Goal: Task Accomplishment & Management: Use online tool/utility

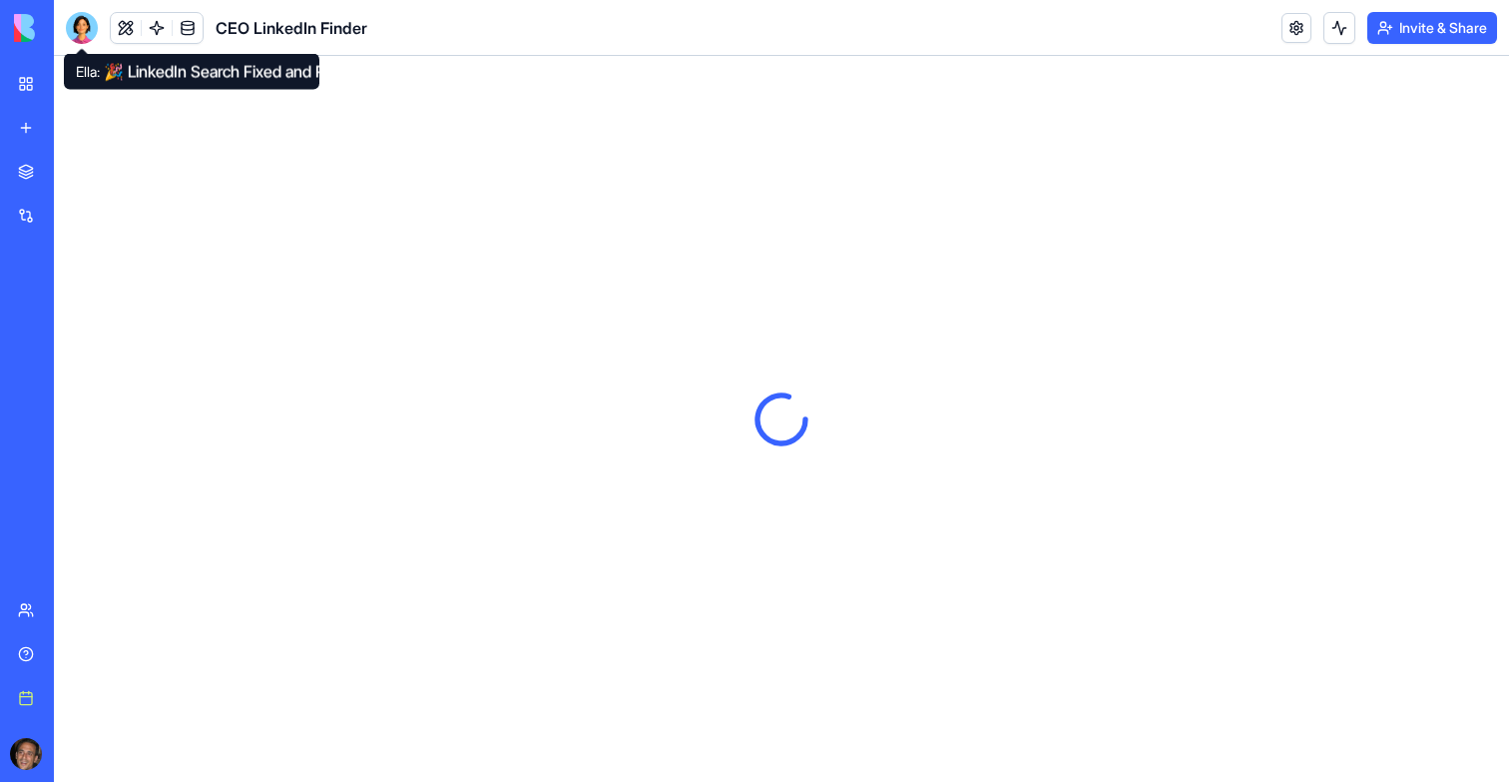
click at [88, 30] on div at bounding box center [82, 28] width 32 height 32
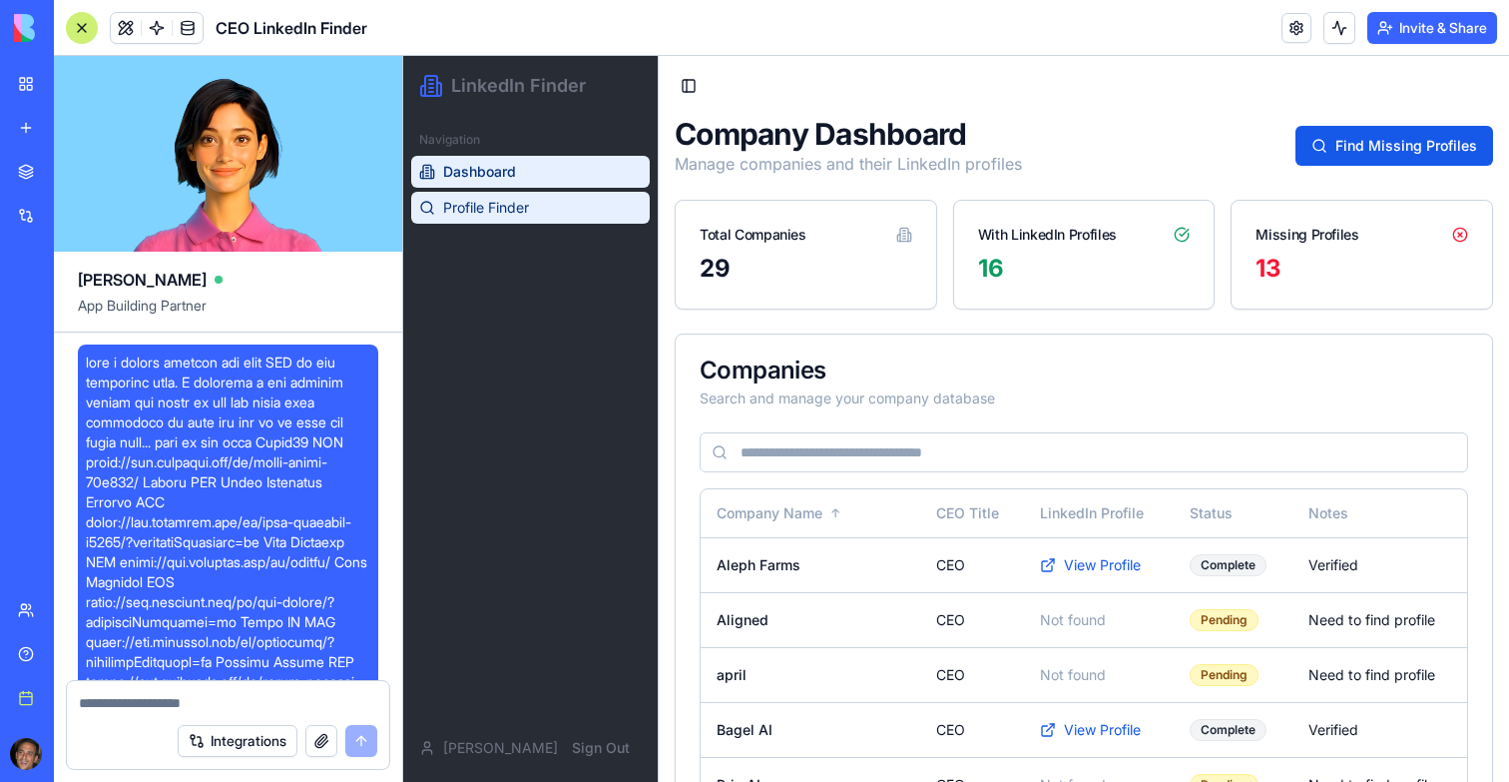
click at [524, 223] on link "Profile Finder" at bounding box center [530, 208] width 239 height 32
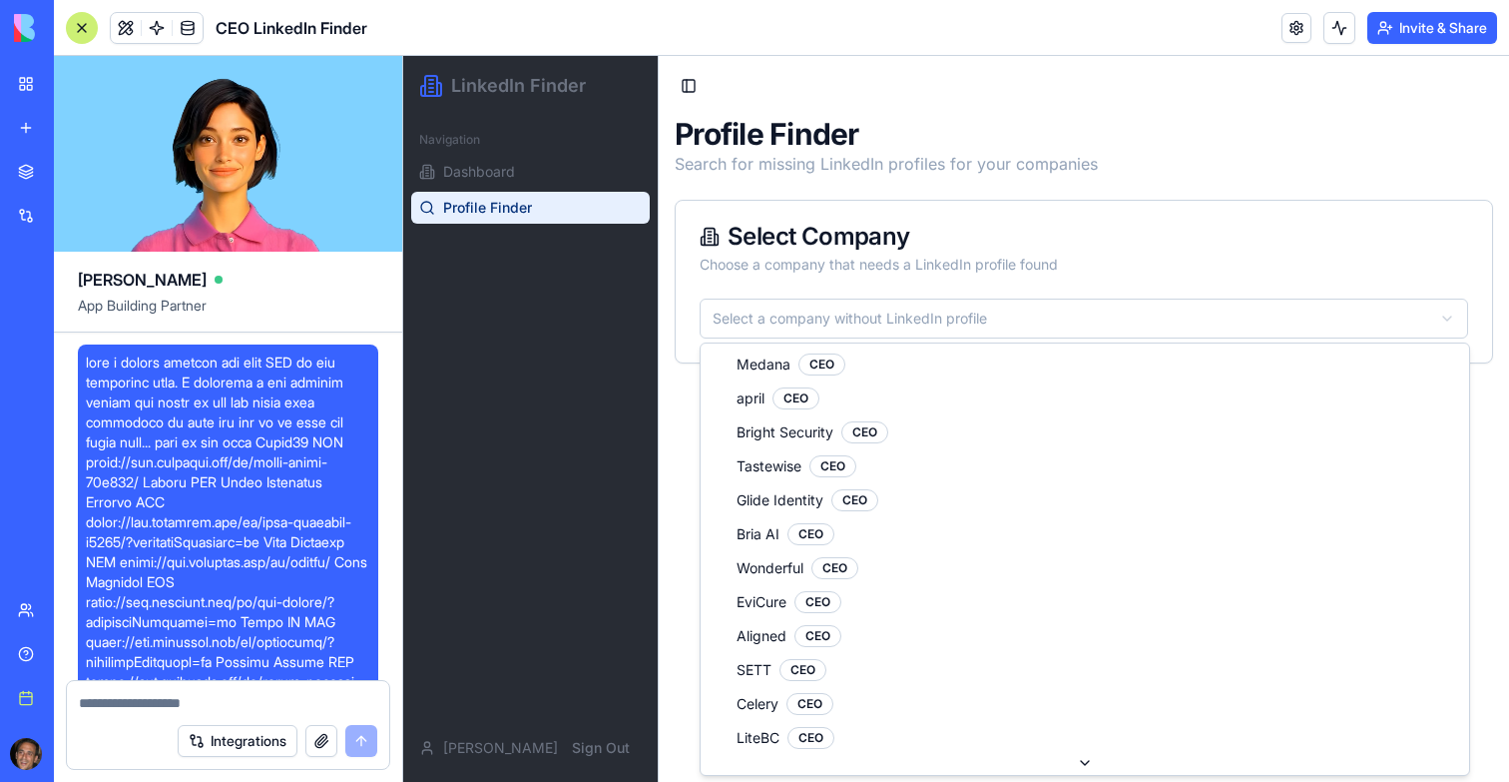
click at [838, 304] on html "LinkedIn Finder Navigation Dashboard Profile Finder [PERSON_NAME] Sign Out Togg…" at bounding box center [956, 419] width 1106 height 726
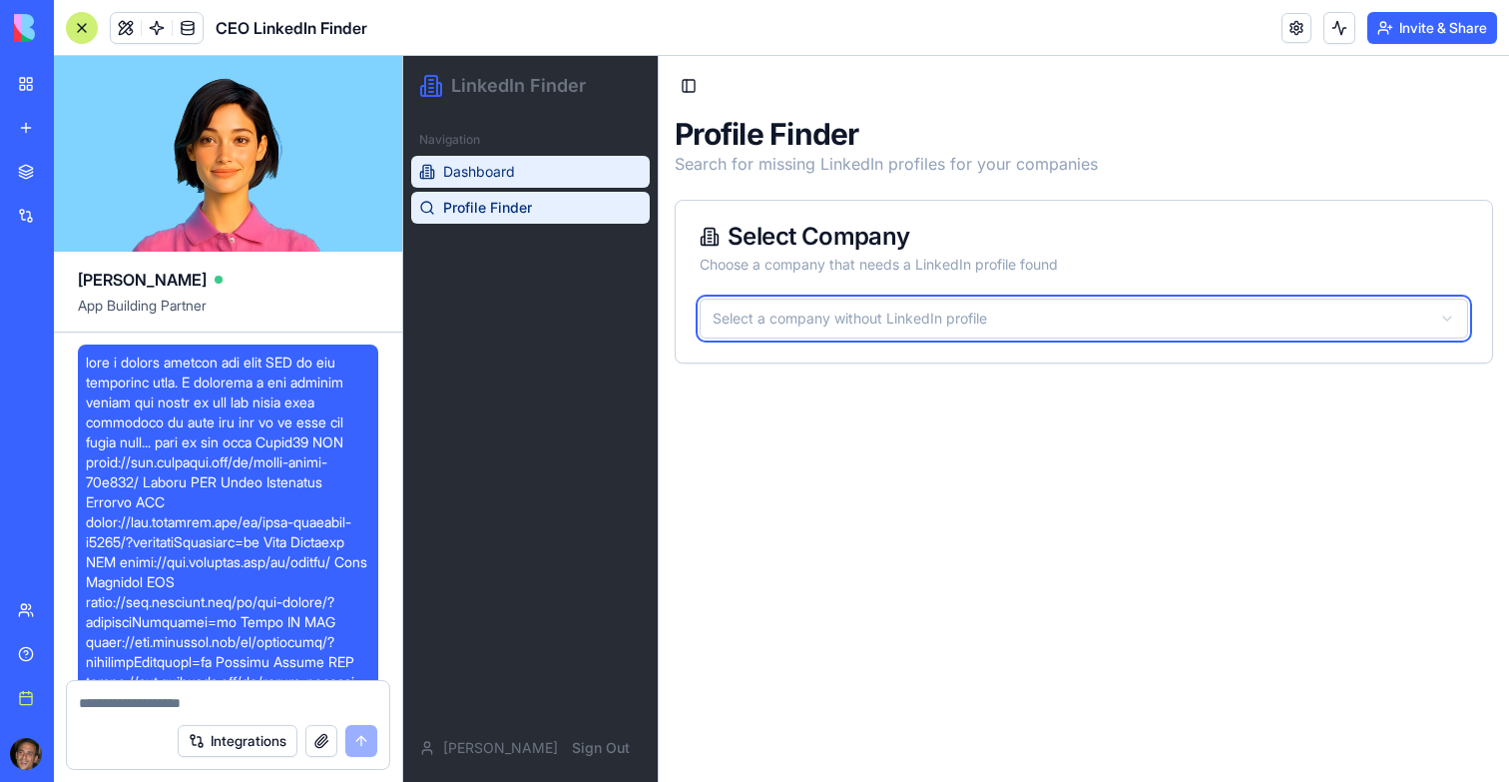
click at [525, 183] on html "LinkedIn Finder Navigation Dashboard Profile Finder [PERSON_NAME] Sign Out Togg…" at bounding box center [956, 419] width 1106 height 726
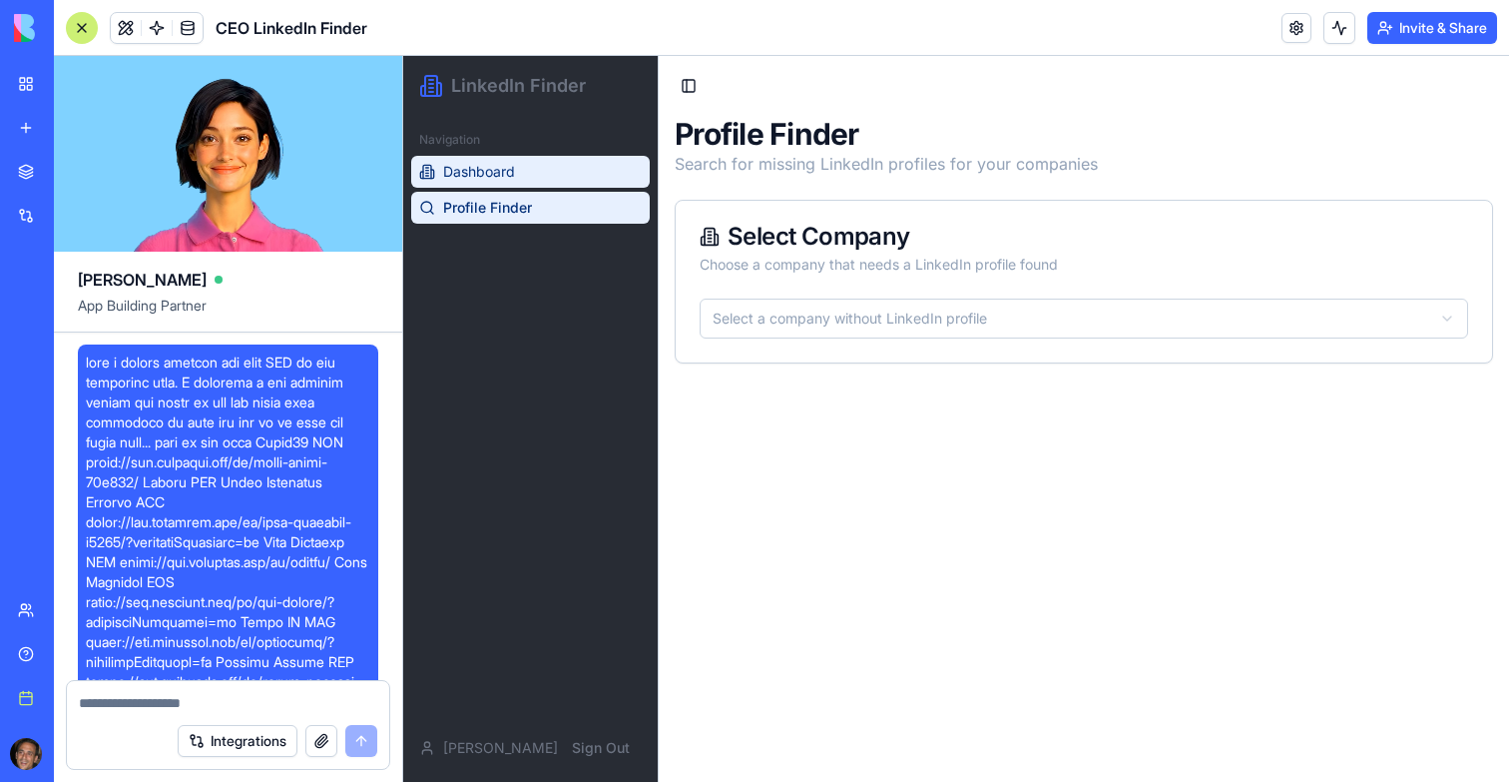
click at [520, 175] on link "Dashboard" at bounding box center [530, 172] width 239 height 32
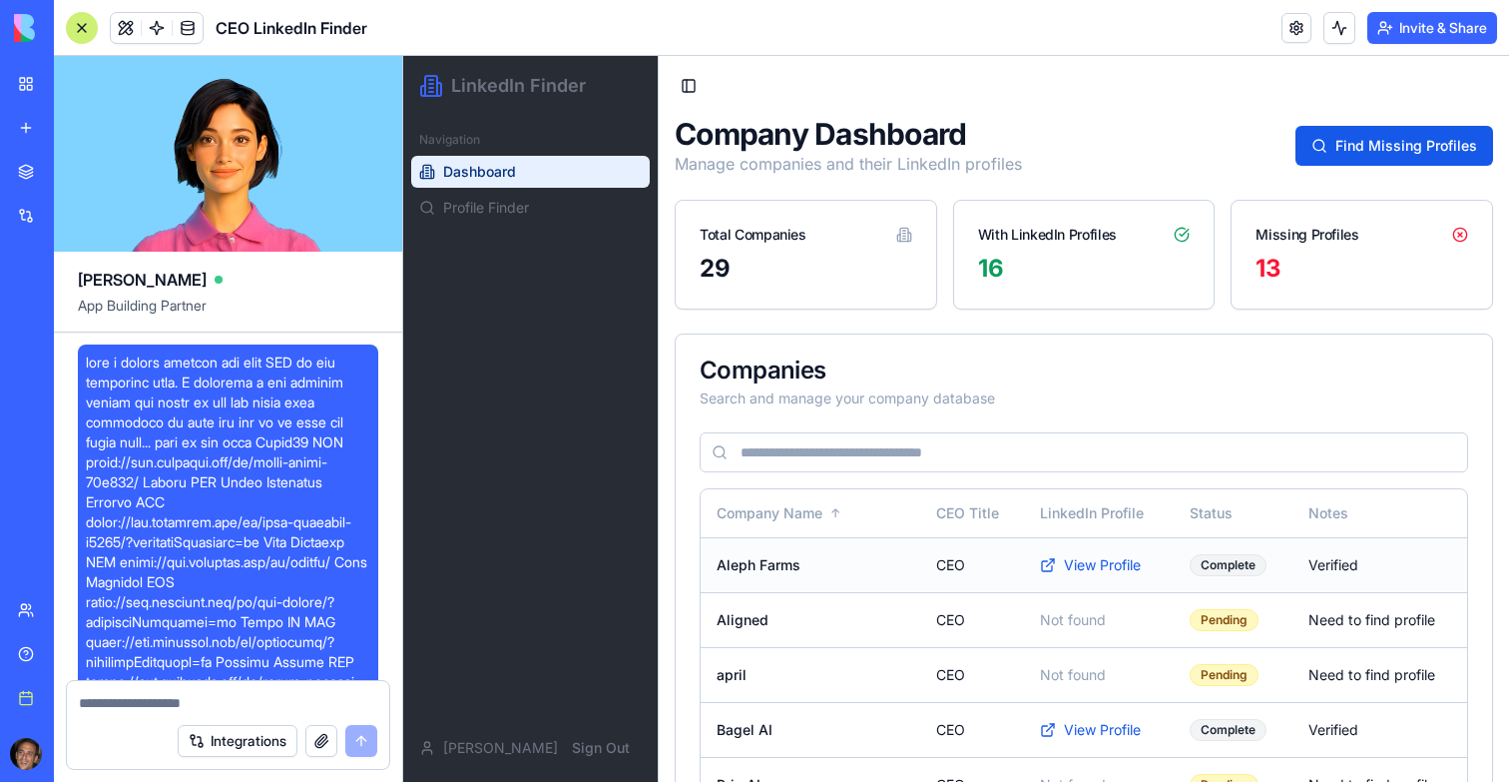
click at [839, 565] on td "Aleph Farms" at bounding box center [811, 564] width 220 height 55
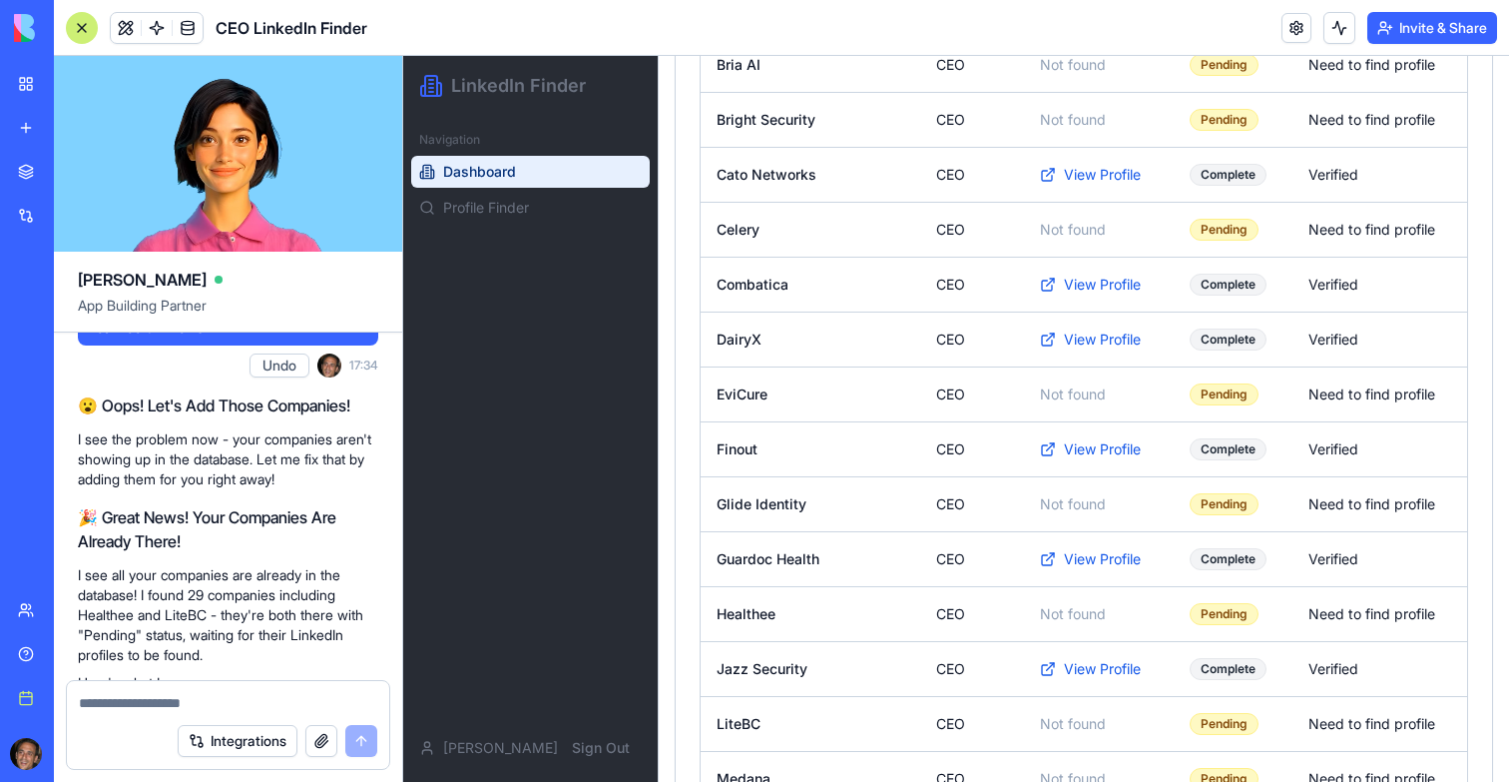
scroll to position [752, 0]
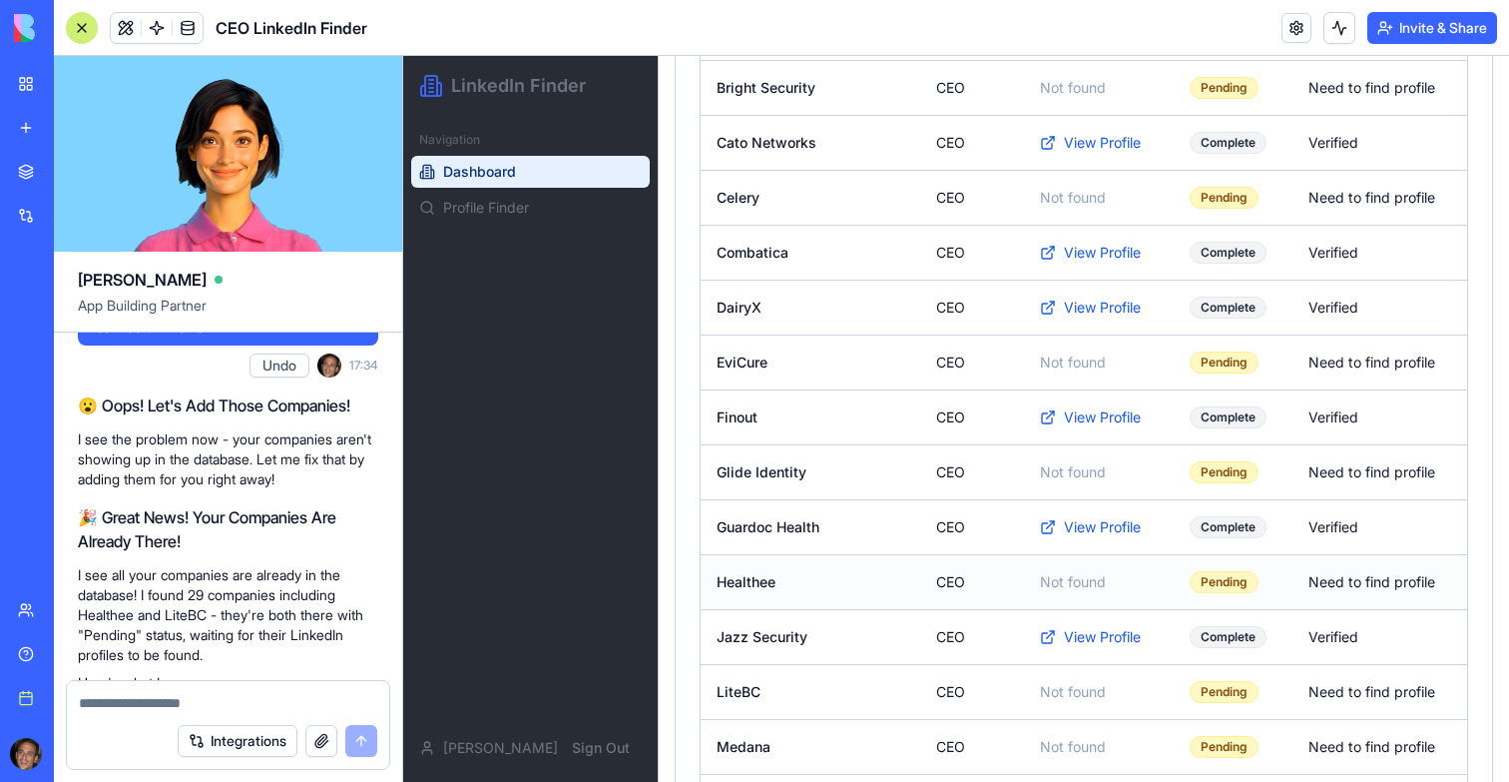
click at [1367, 583] on td "Need to find profile" at bounding box center [1380, 581] width 175 height 55
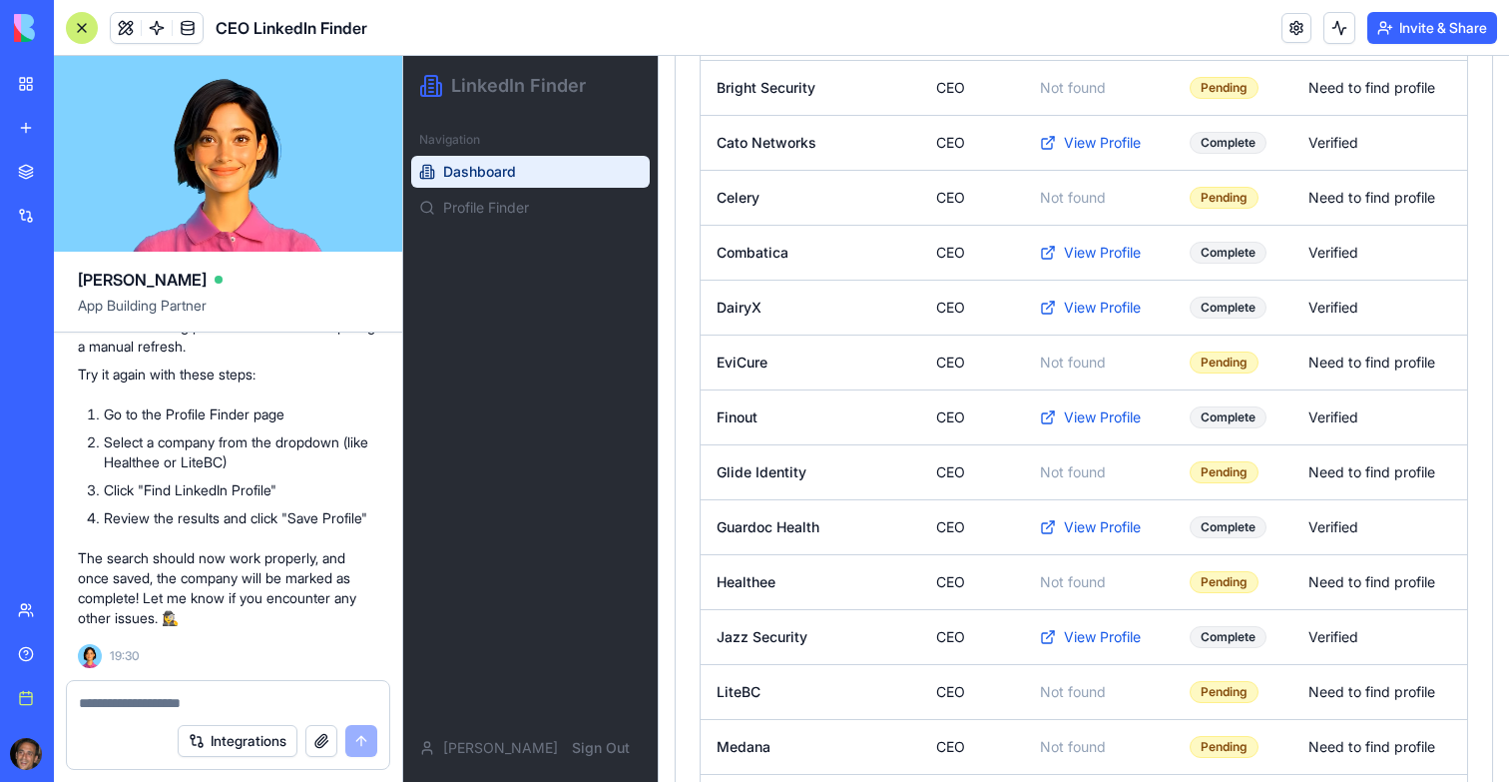
scroll to position [7058, 0]
click at [163, 27] on link at bounding box center [157, 28] width 30 height 30
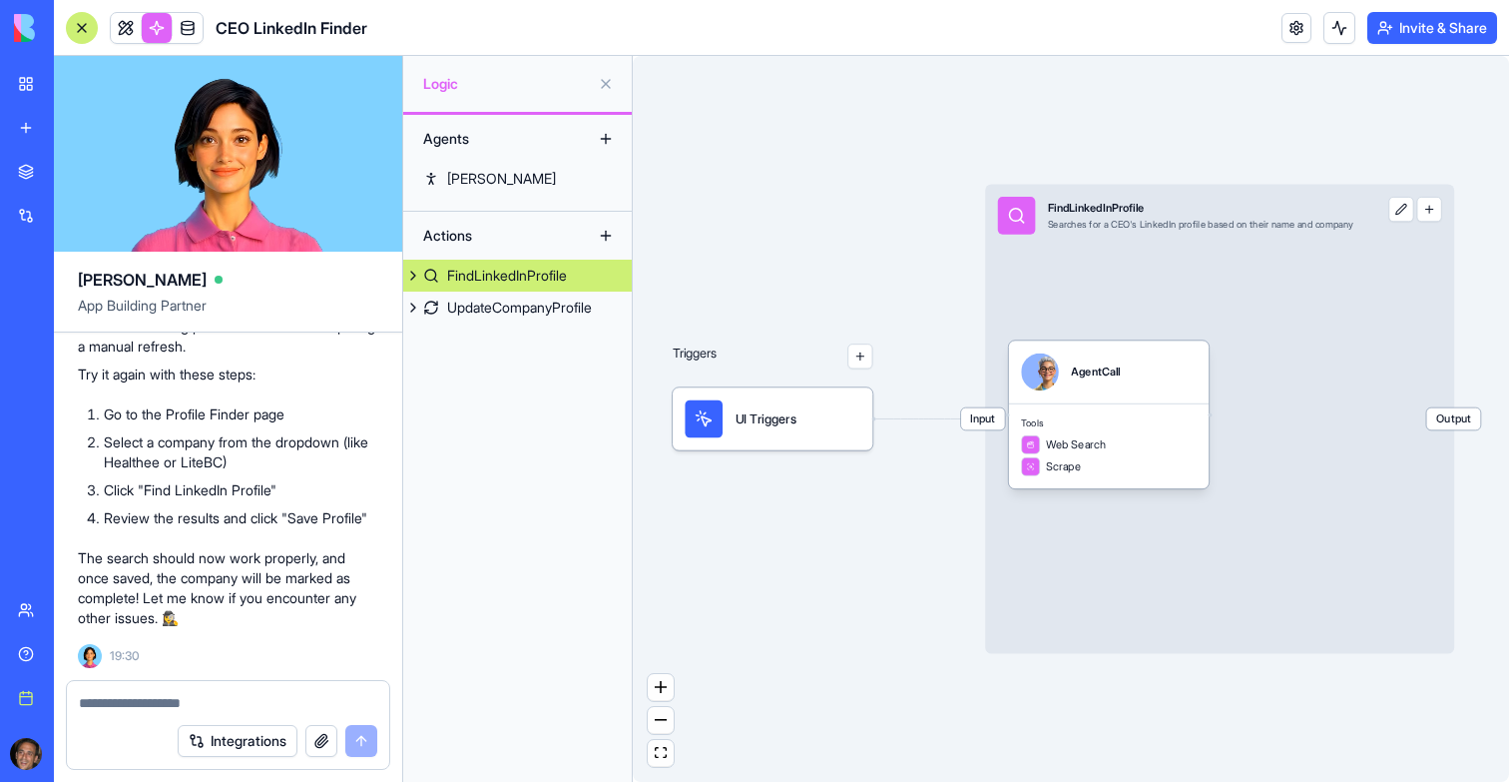
click at [526, 279] on div "FindLinkedInProfile" at bounding box center [507, 276] width 120 height 20
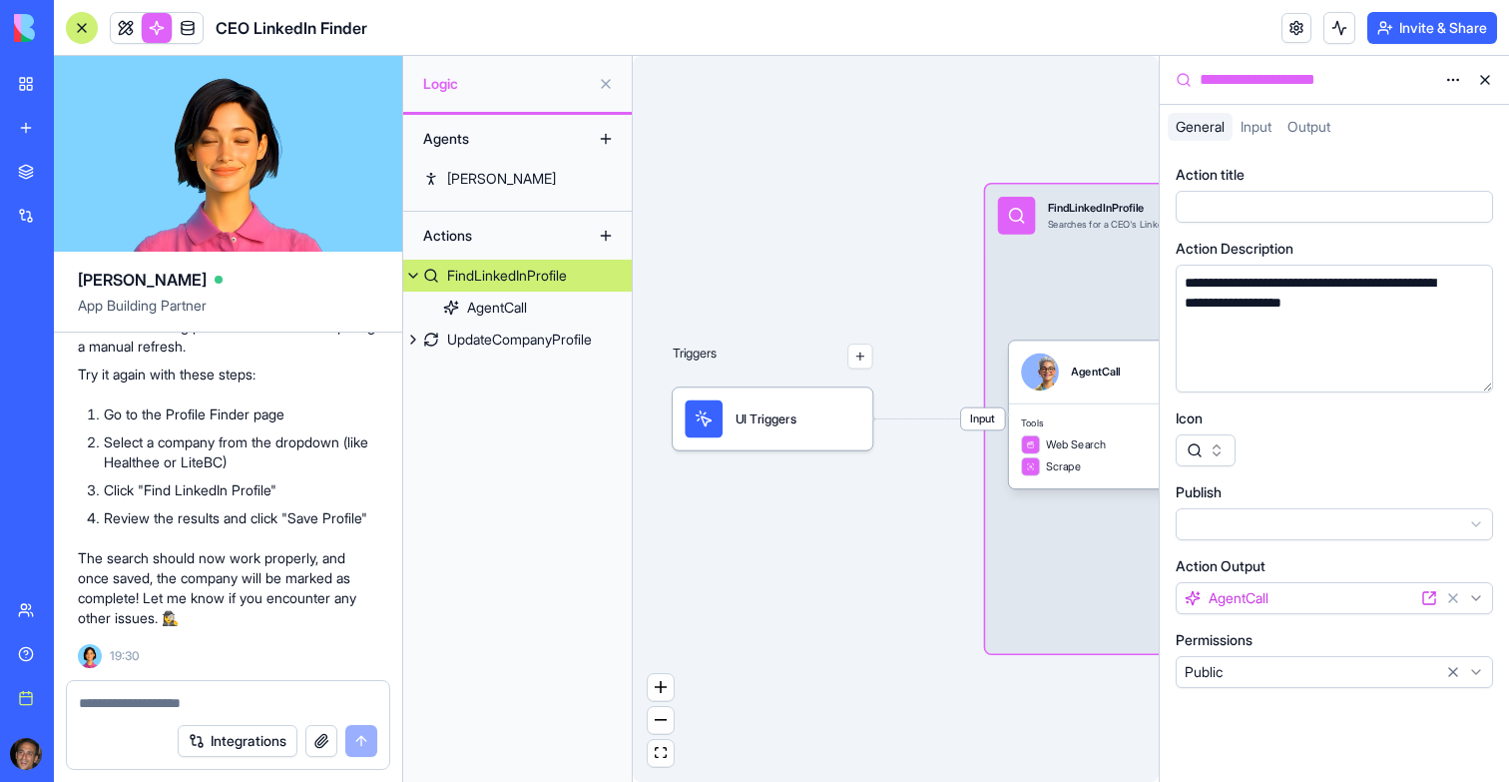
click at [986, 421] on span "Input" at bounding box center [983, 419] width 44 height 22
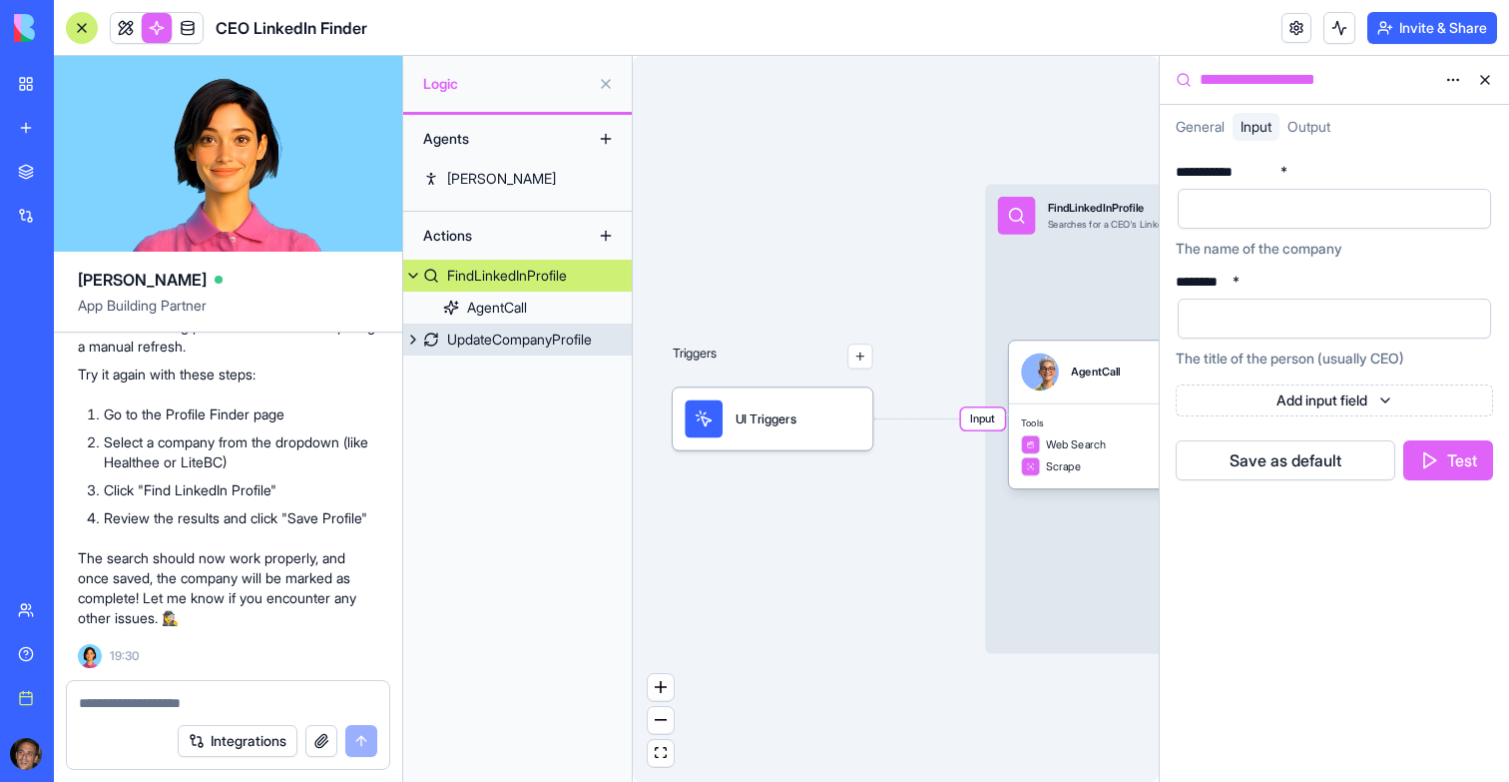
click at [505, 344] on div "UpdateCompanyProfile" at bounding box center [519, 339] width 145 height 20
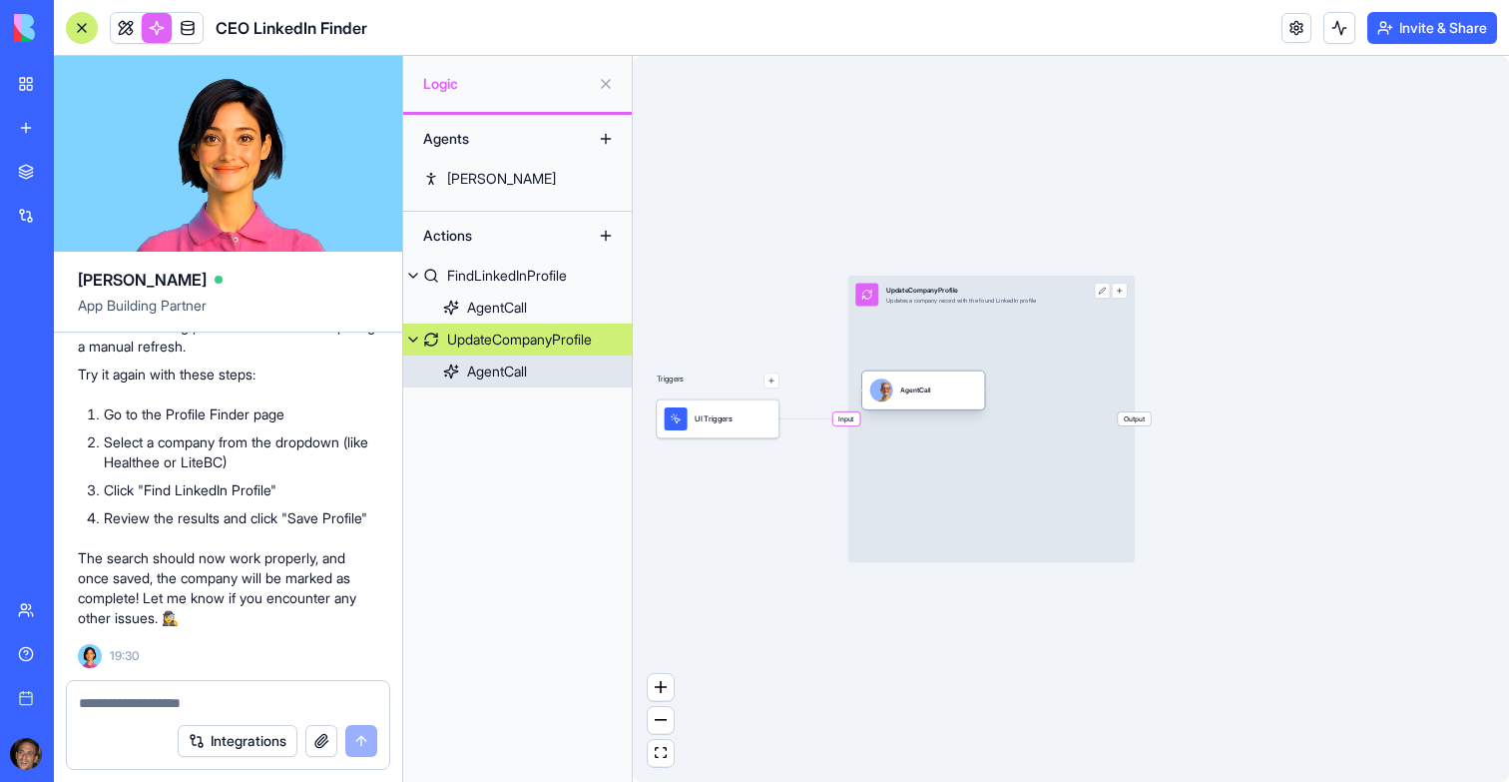
click at [897, 398] on div "AgentCall" at bounding box center [923, 389] width 107 height 23
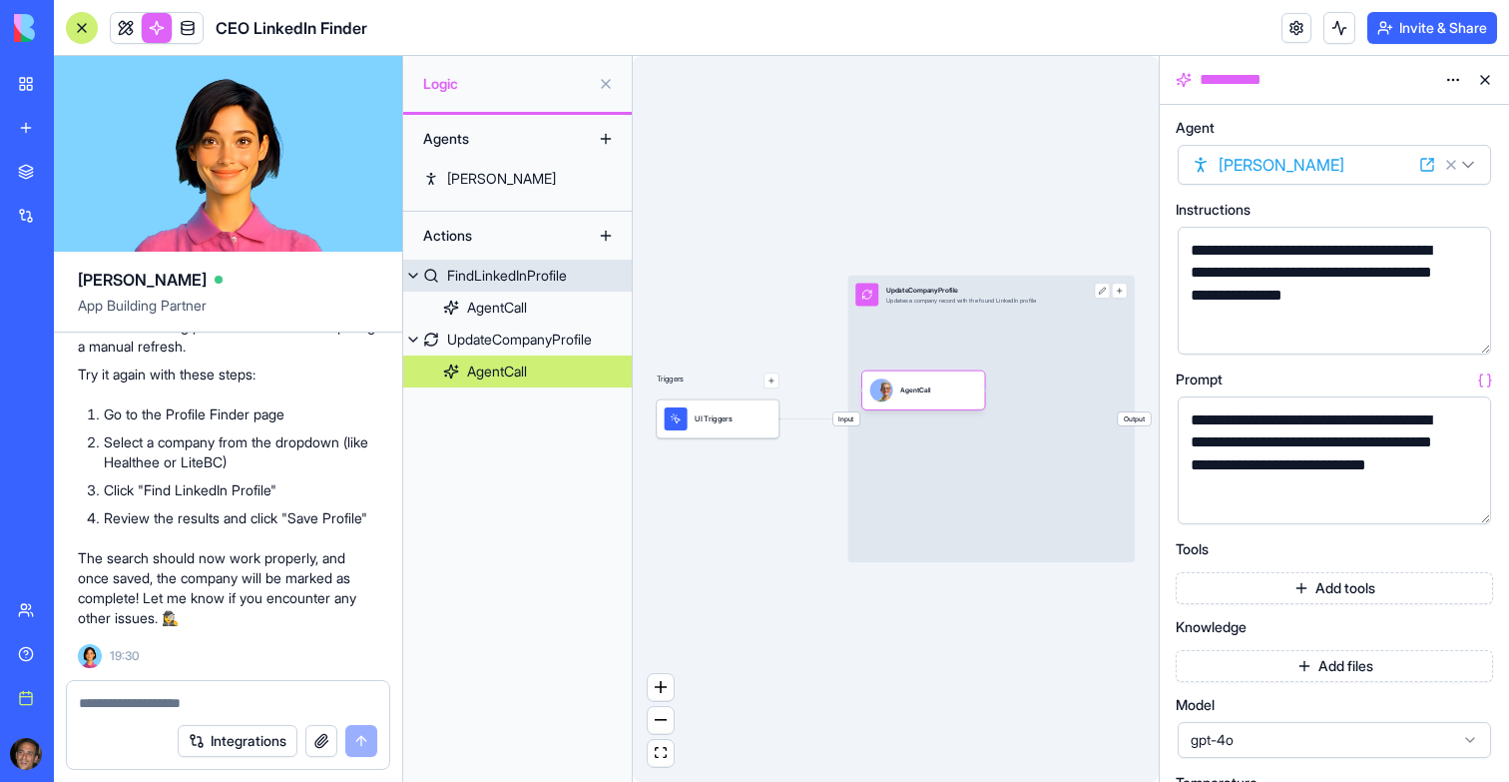
click at [464, 289] on link "FindLinkedInProfile" at bounding box center [517, 276] width 229 height 32
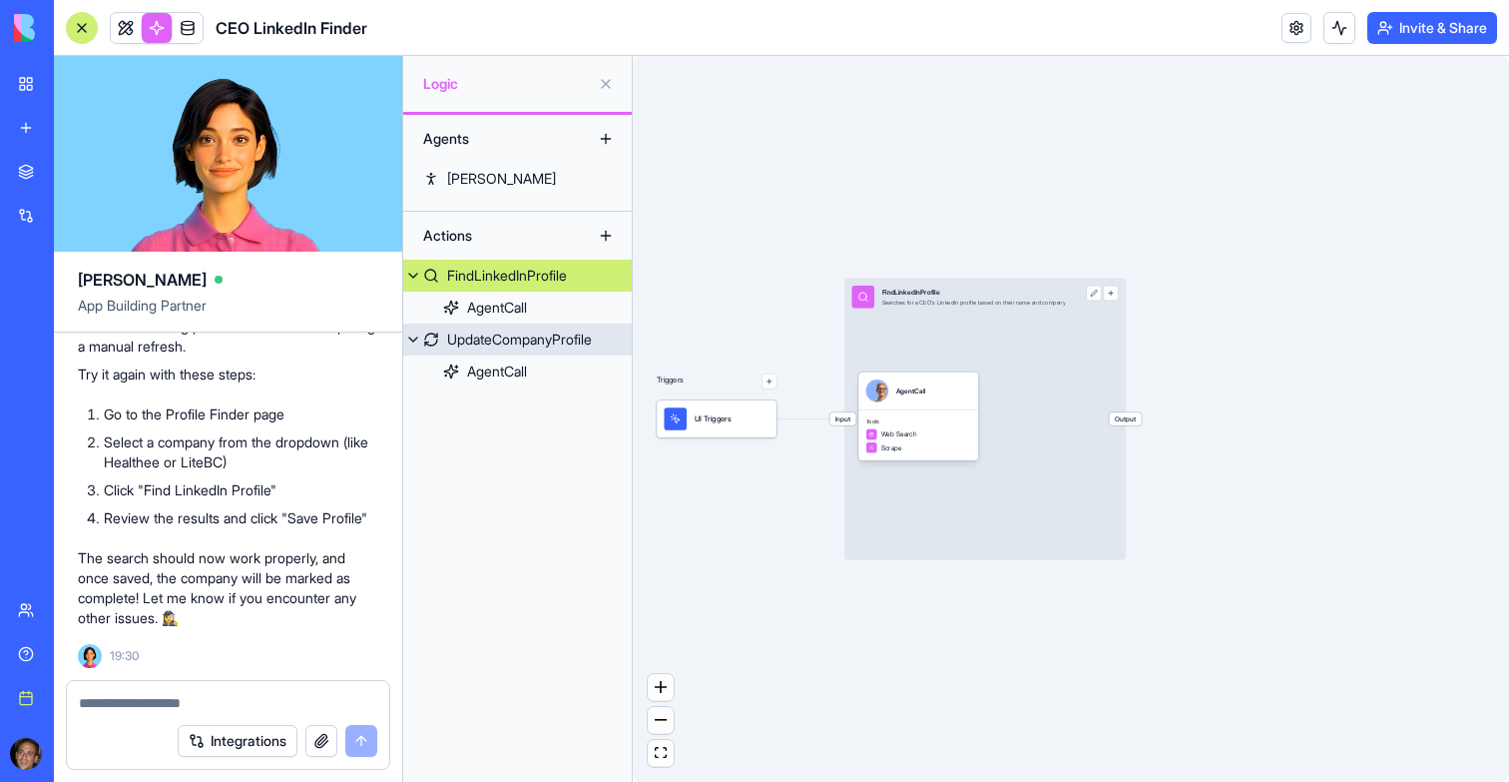
click at [490, 338] on div "UpdateCompanyProfile" at bounding box center [519, 339] width 145 height 20
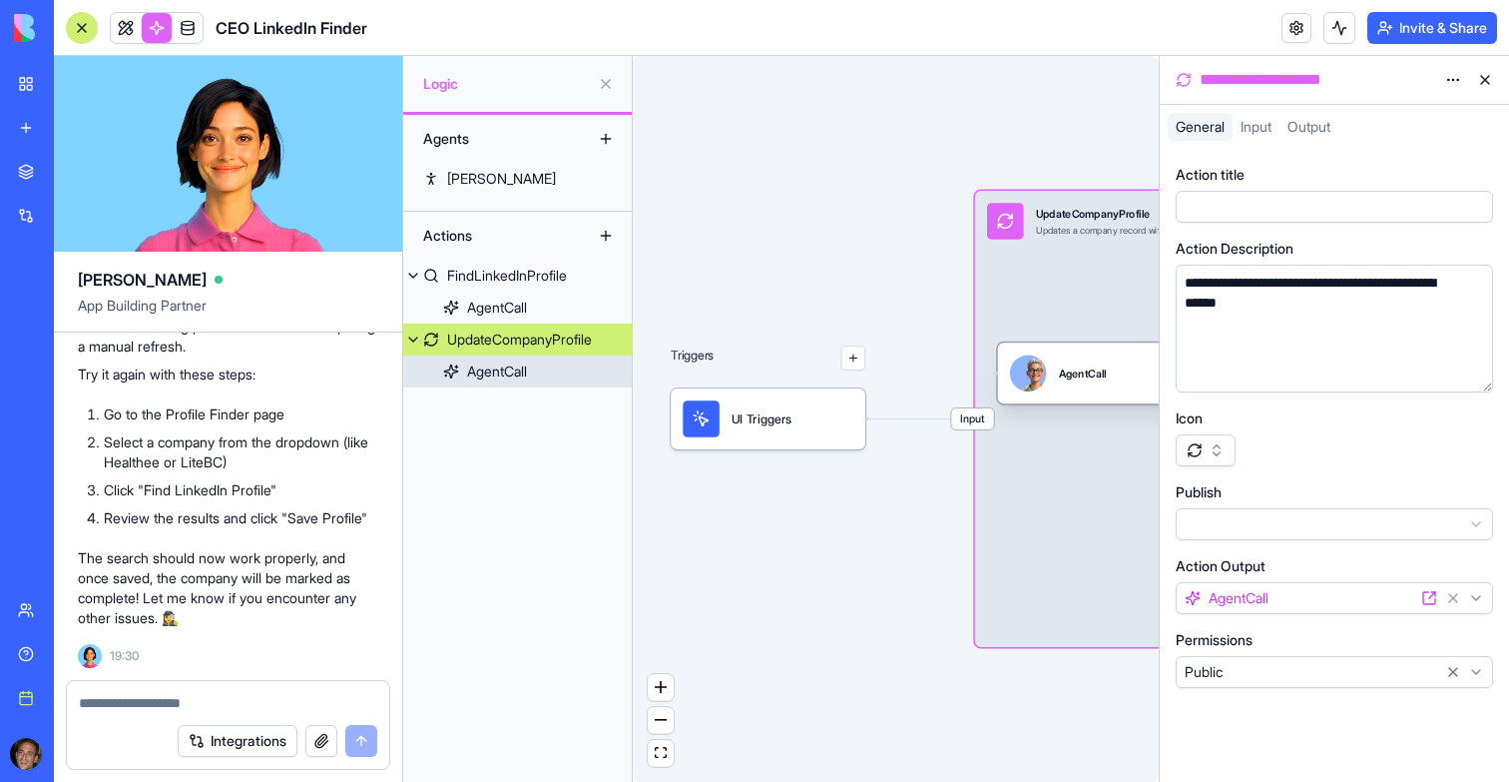
click at [1064, 378] on div "AgentCall" at bounding box center [1083, 372] width 48 height 15
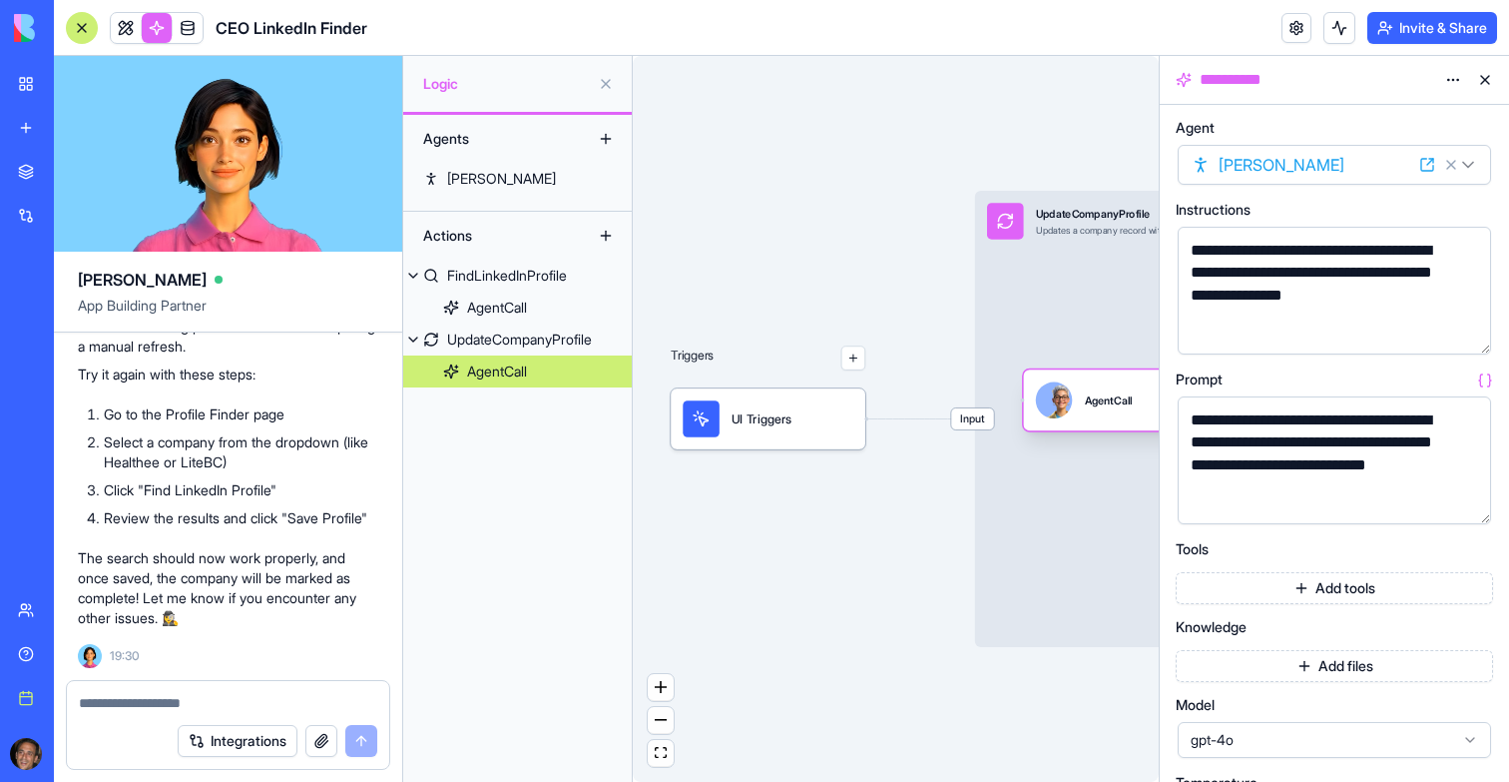
drag, startPoint x: 1064, startPoint y: 378, endPoint x: 1071, endPoint y: 418, distance: 40.5
click at [1071, 418] on div "AgentCall" at bounding box center [1121, 400] width 171 height 37
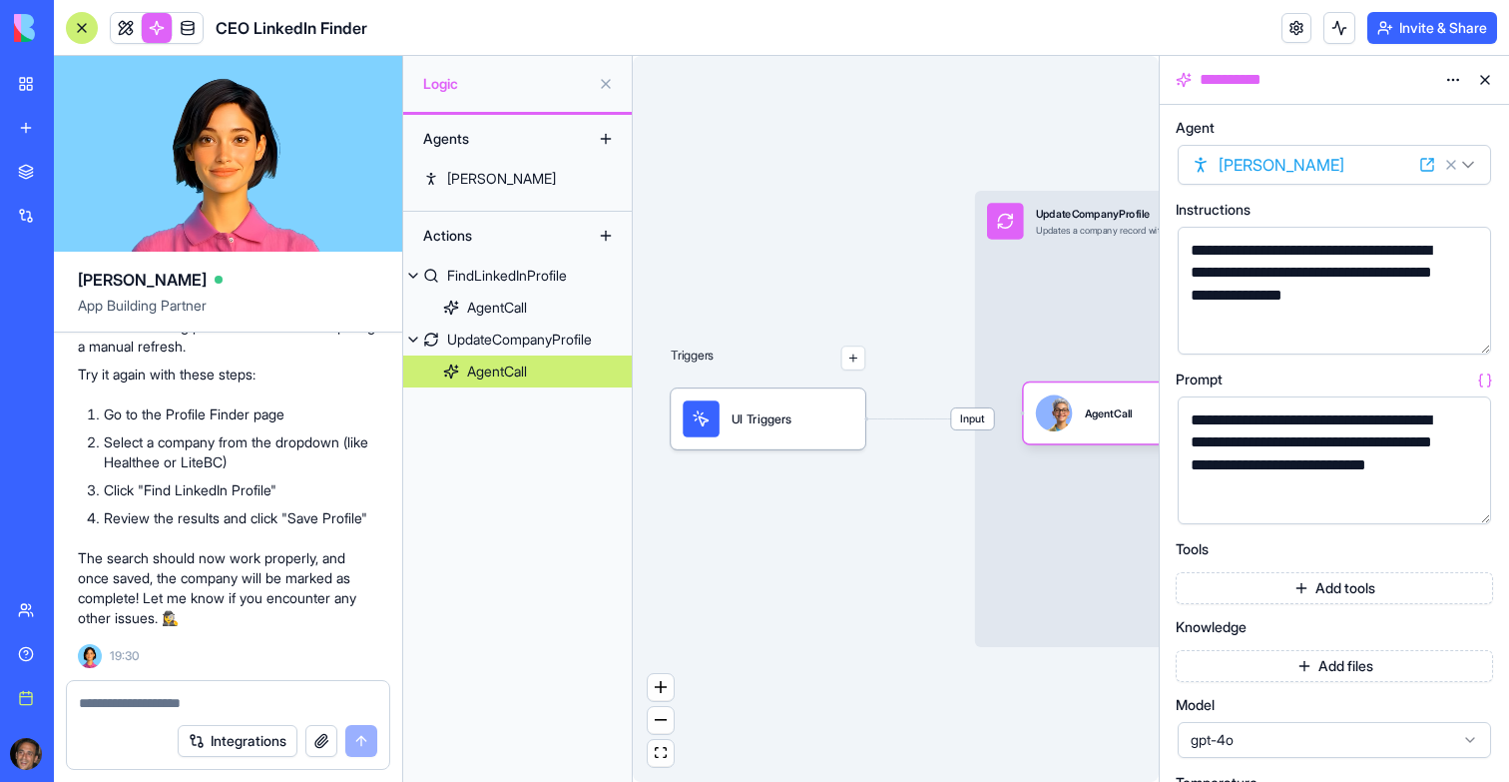
click at [40, 92] on link "My Workspace" at bounding box center [46, 84] width 80 height 40
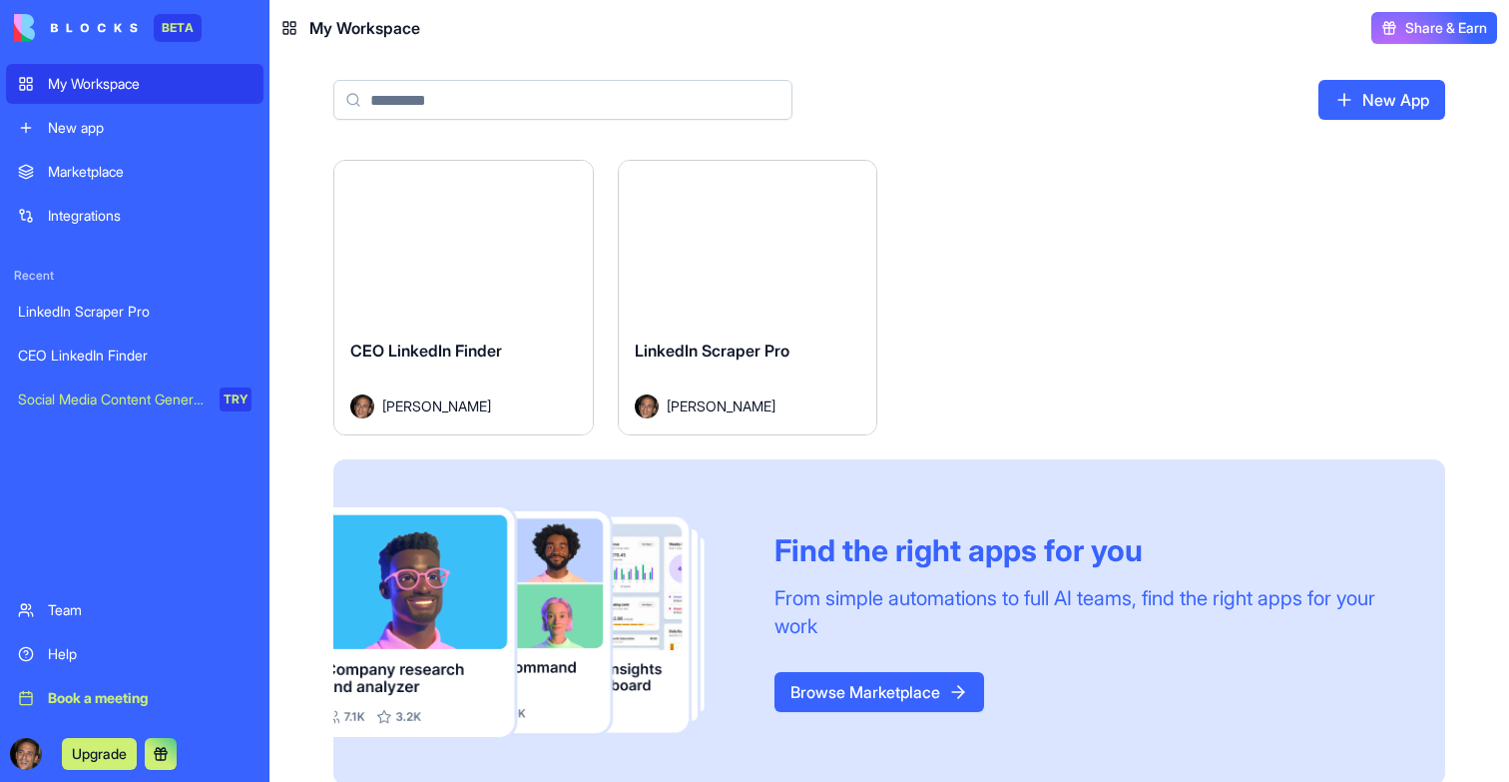
click at [729, 238] on button "Launch" at bounding box center [748, 242] width 150 height 40
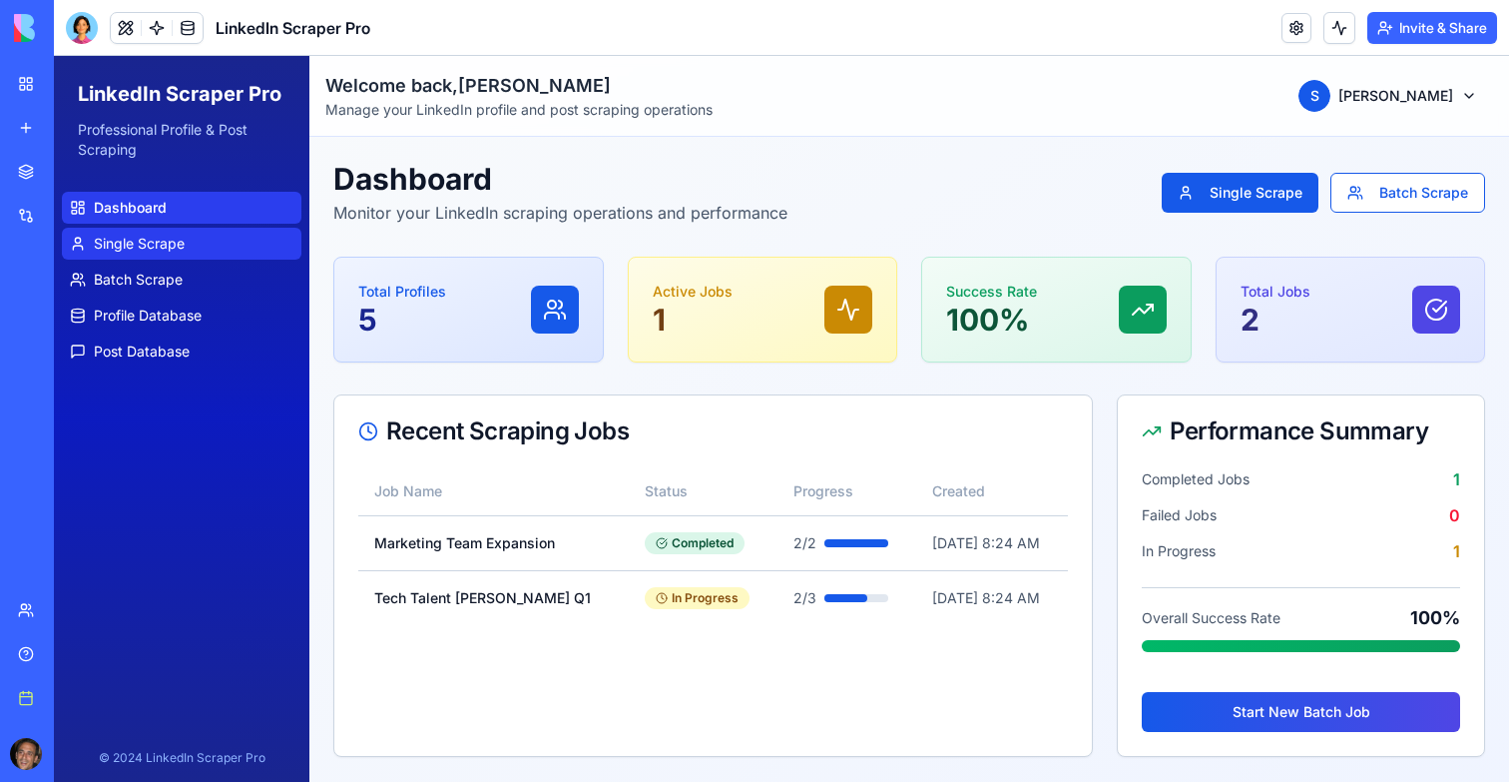
click at [189, 239] on link "Single Scrape" at bounding box center [182, 244] width 240 height 32
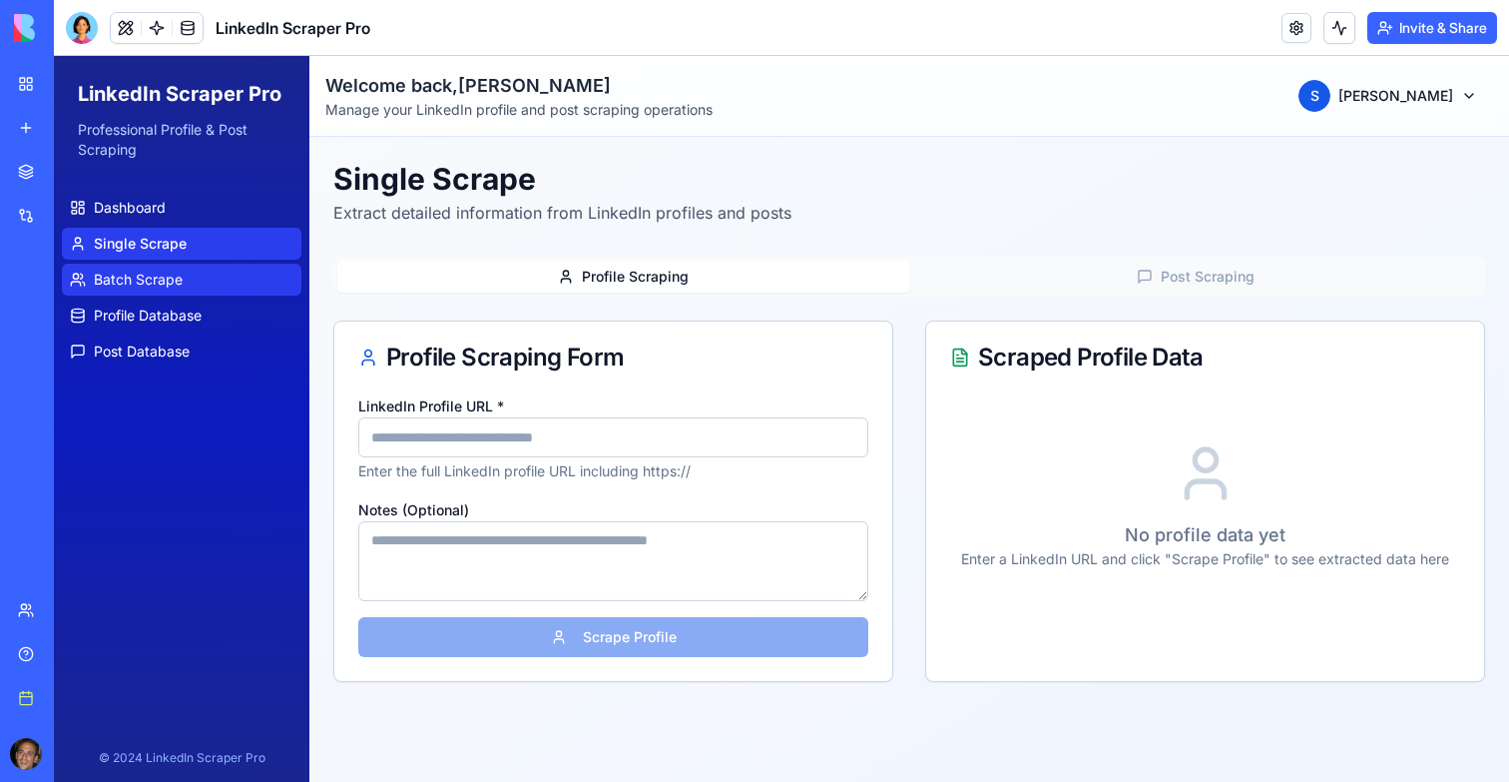
click at [159, 271] on span "Batch Scrape" at bounding box center [138, 280] width 89 height 20
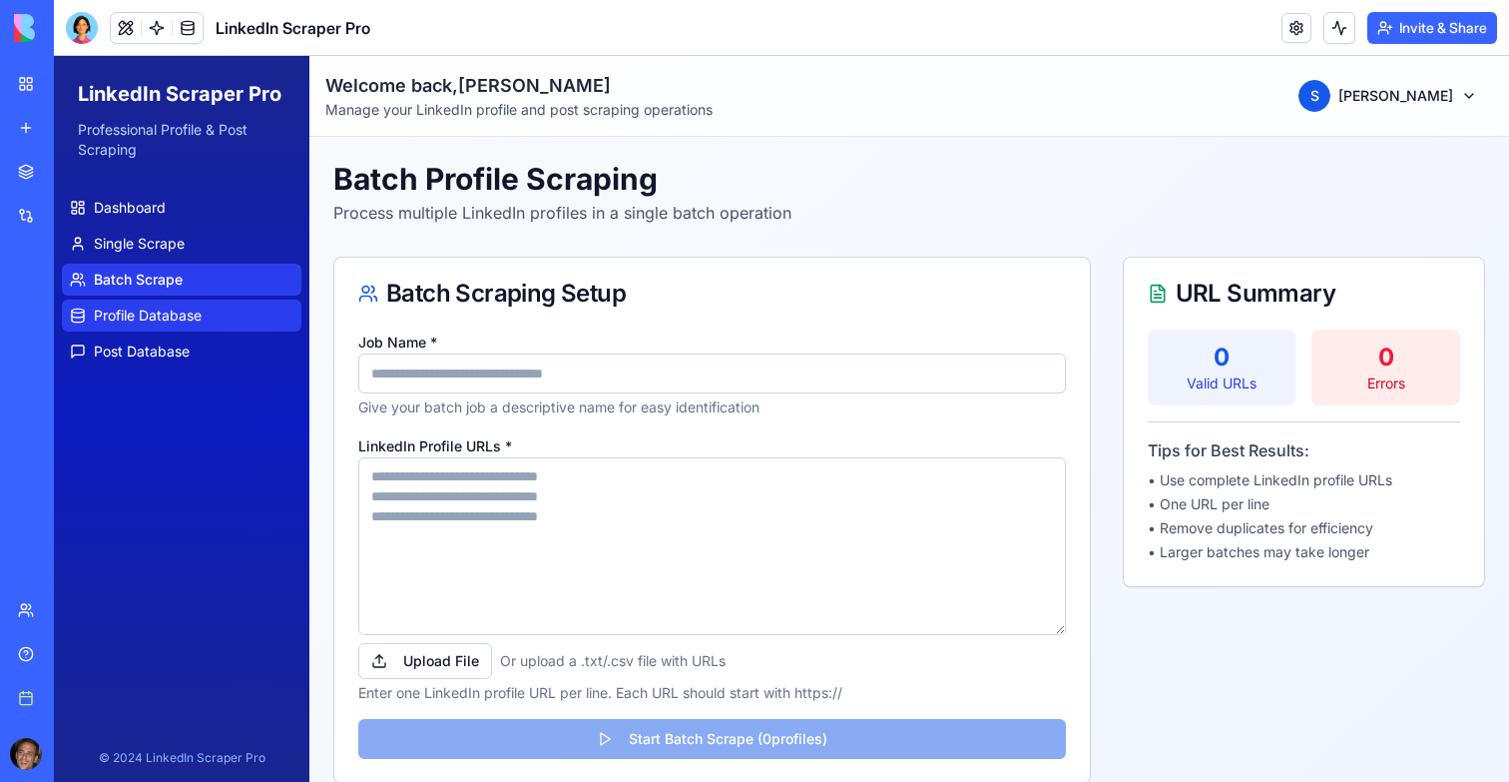
click at [164, 311] on span "Profile Database" at bounding box center [148, 315] width 108 height 20
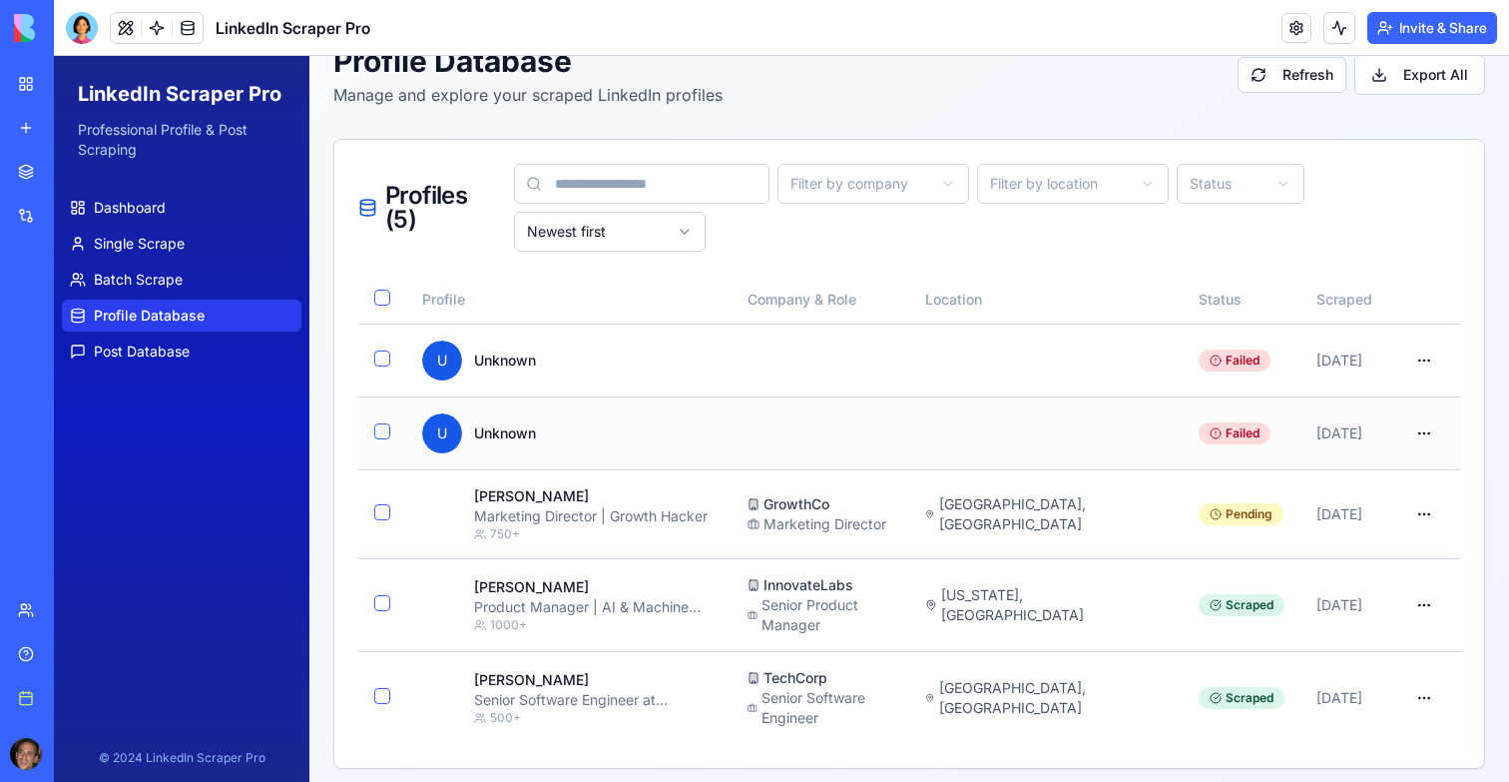
scroll to position [124, 0]
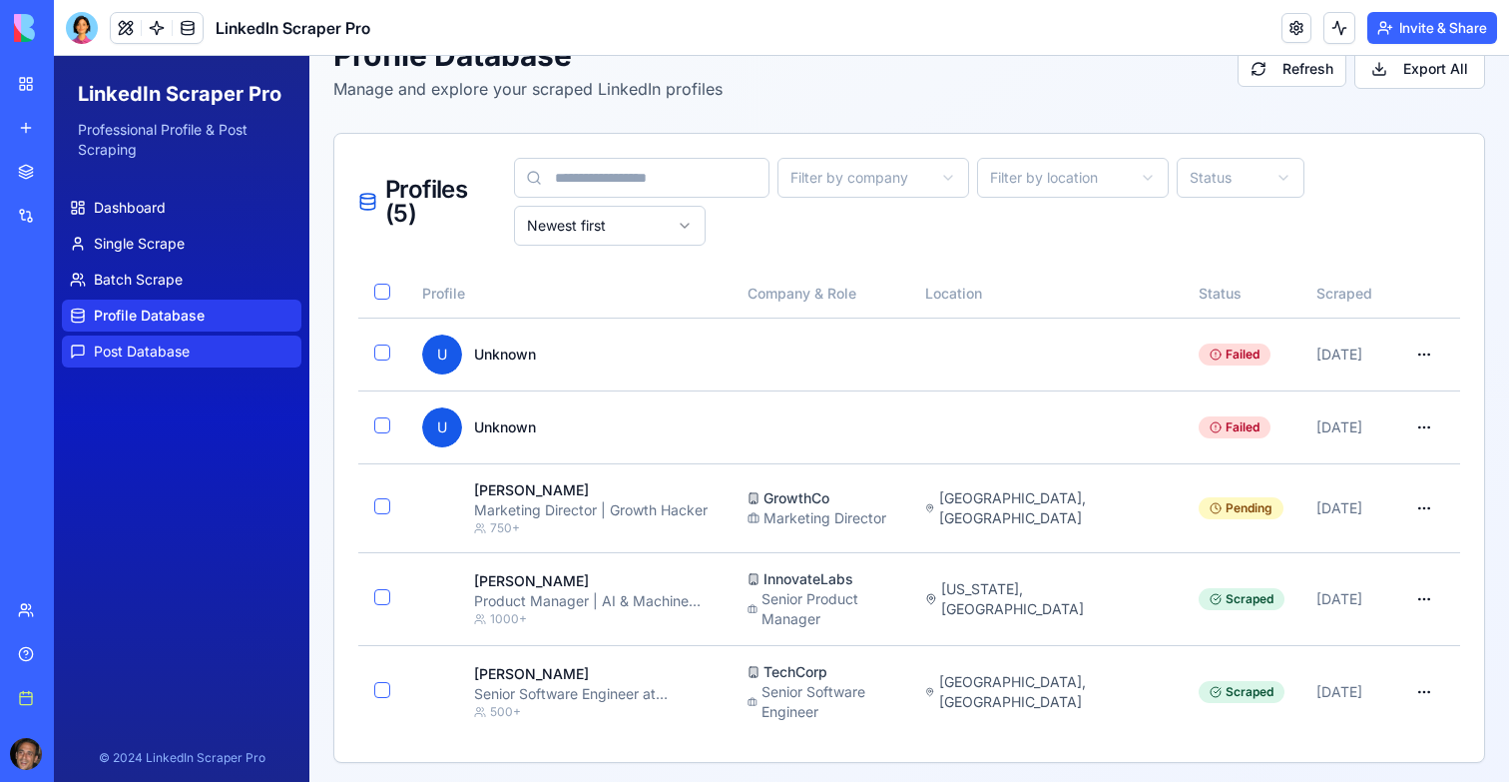
click at [120, 349] on span "Post Database" at bounding box center [142, 351] width 96 height 20
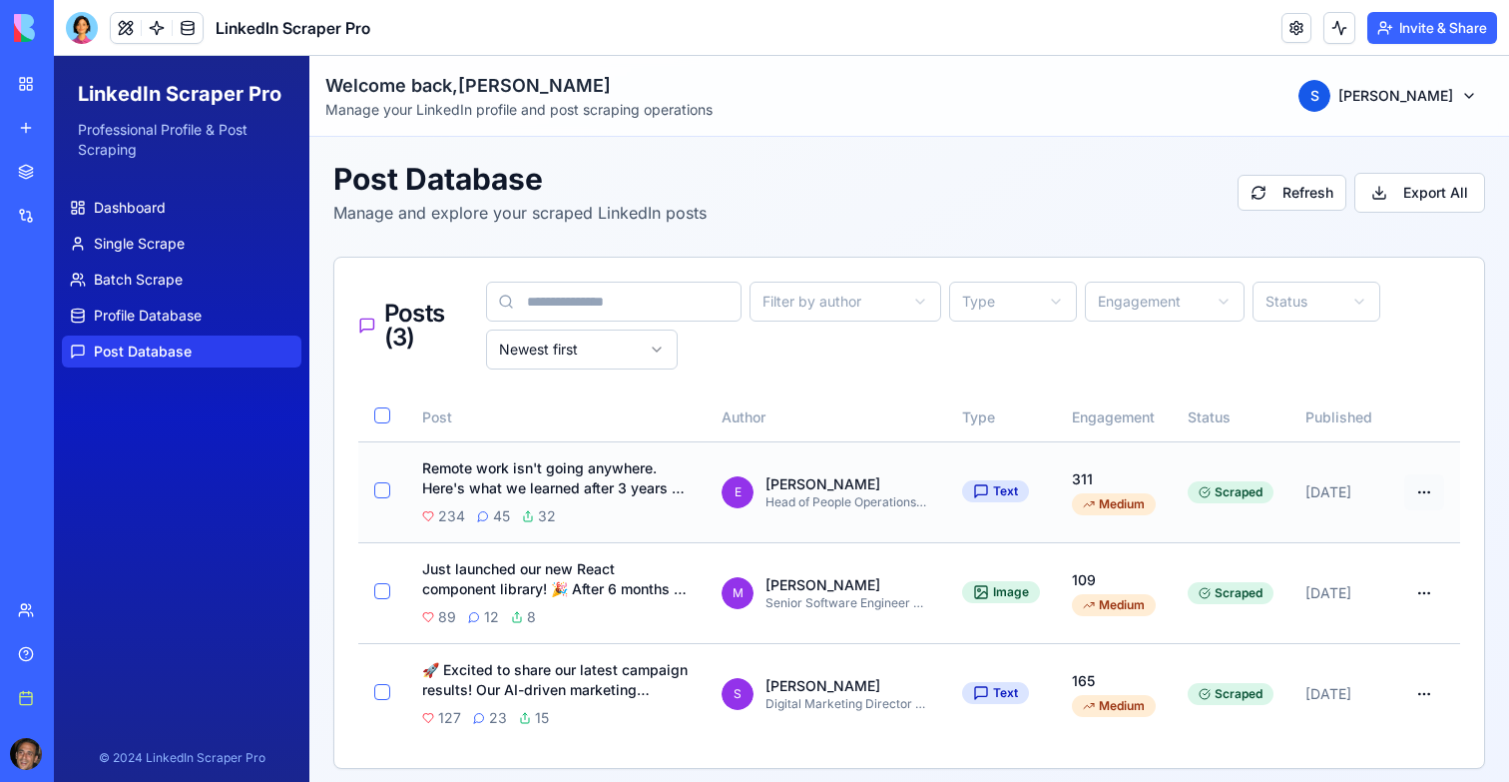
click at [1413, 492] on html "LinkedIn Scraper Pro Professional Profile & Post Scraping Dashboard Single Scra…" at bounding box center [781, 424] width 1455 height 737
click at [140, 202] on span "Dashboard" at bounding box center [130, 208] width 72 height 20
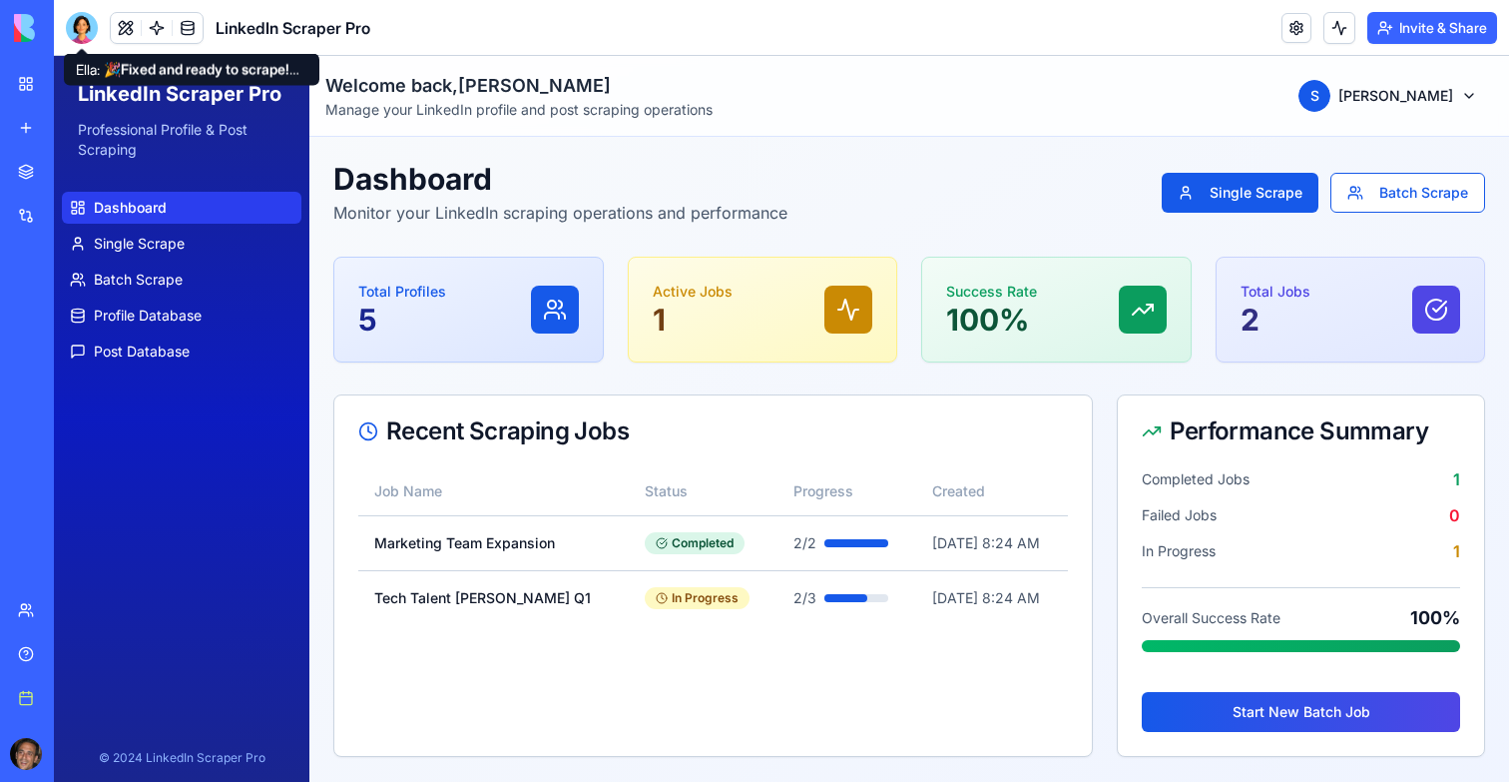
click at [72, 15] on div at bounding box center [82, 28] width 32 height 32
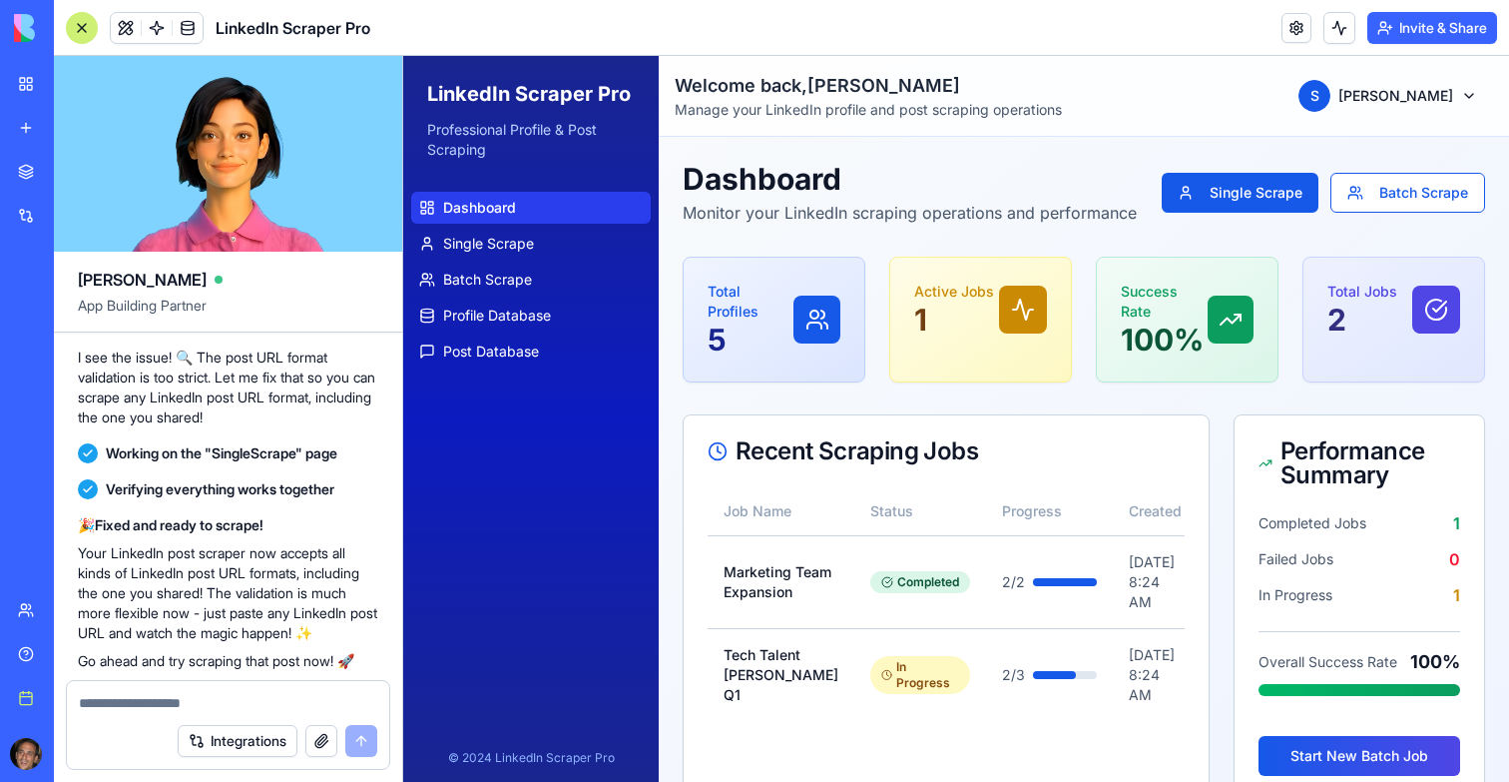
scroll to position [2047, 0]
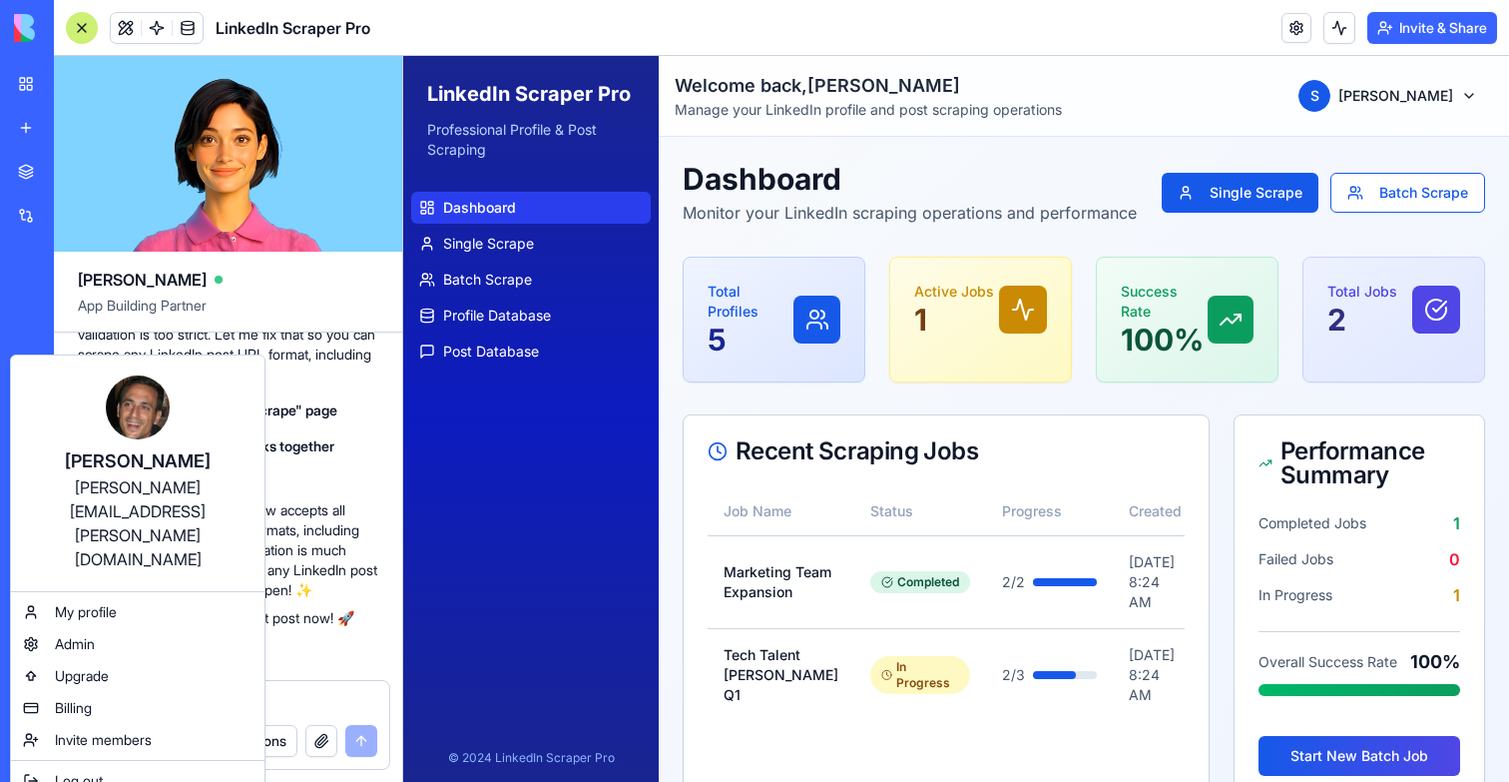
click at [93, 487] on div "[PERSON_NAME][EMAIL_ADDRESS][PERSON_NAME][DOMAIN_NAME]" at bounding box center [138, 523] width 214 height 96
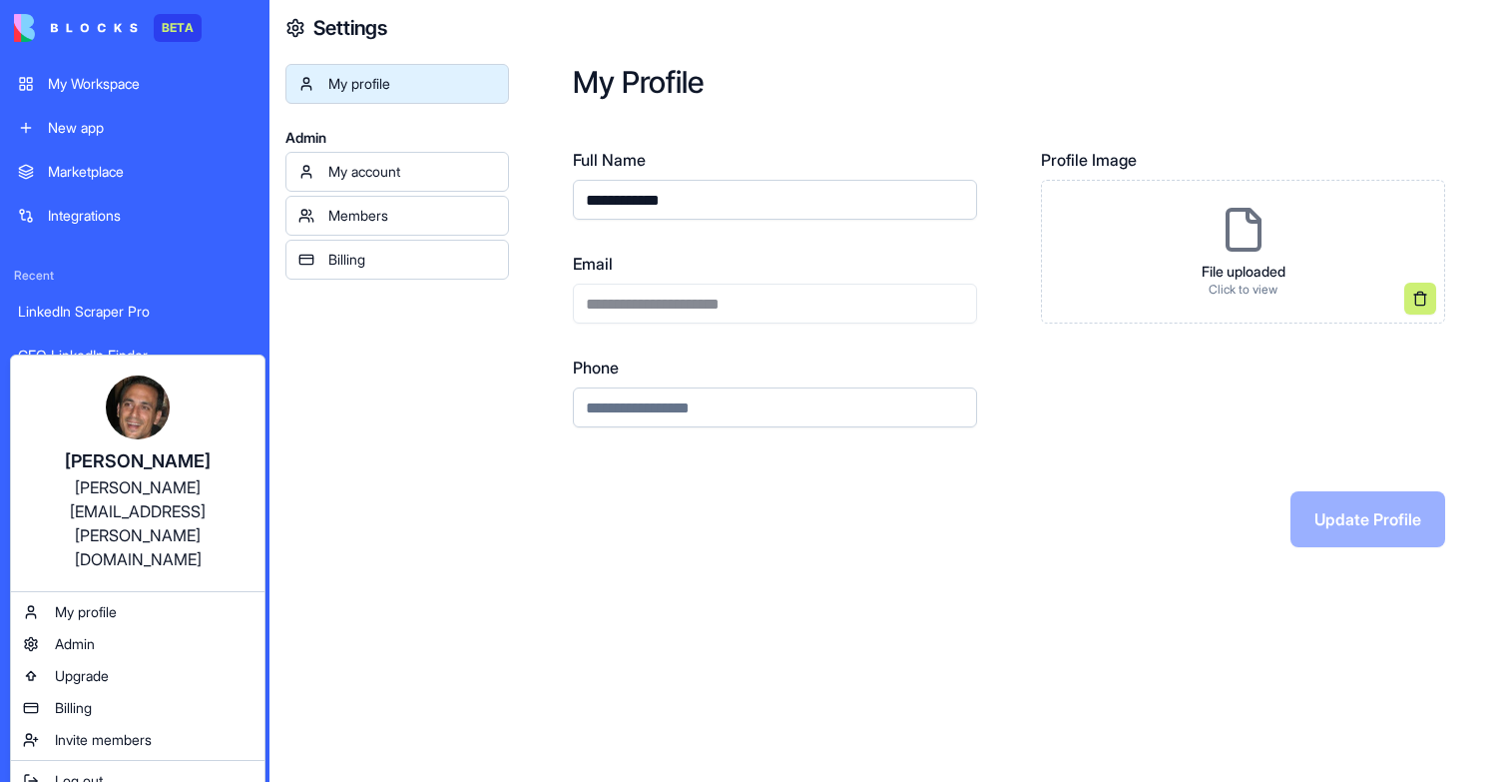
click at [697, 279] on html "**********" at bounding box center [754, 391] width 1509 height 782
click at [697, 279] on div "**********" at bounding box center [775, 288] width 404 height 72
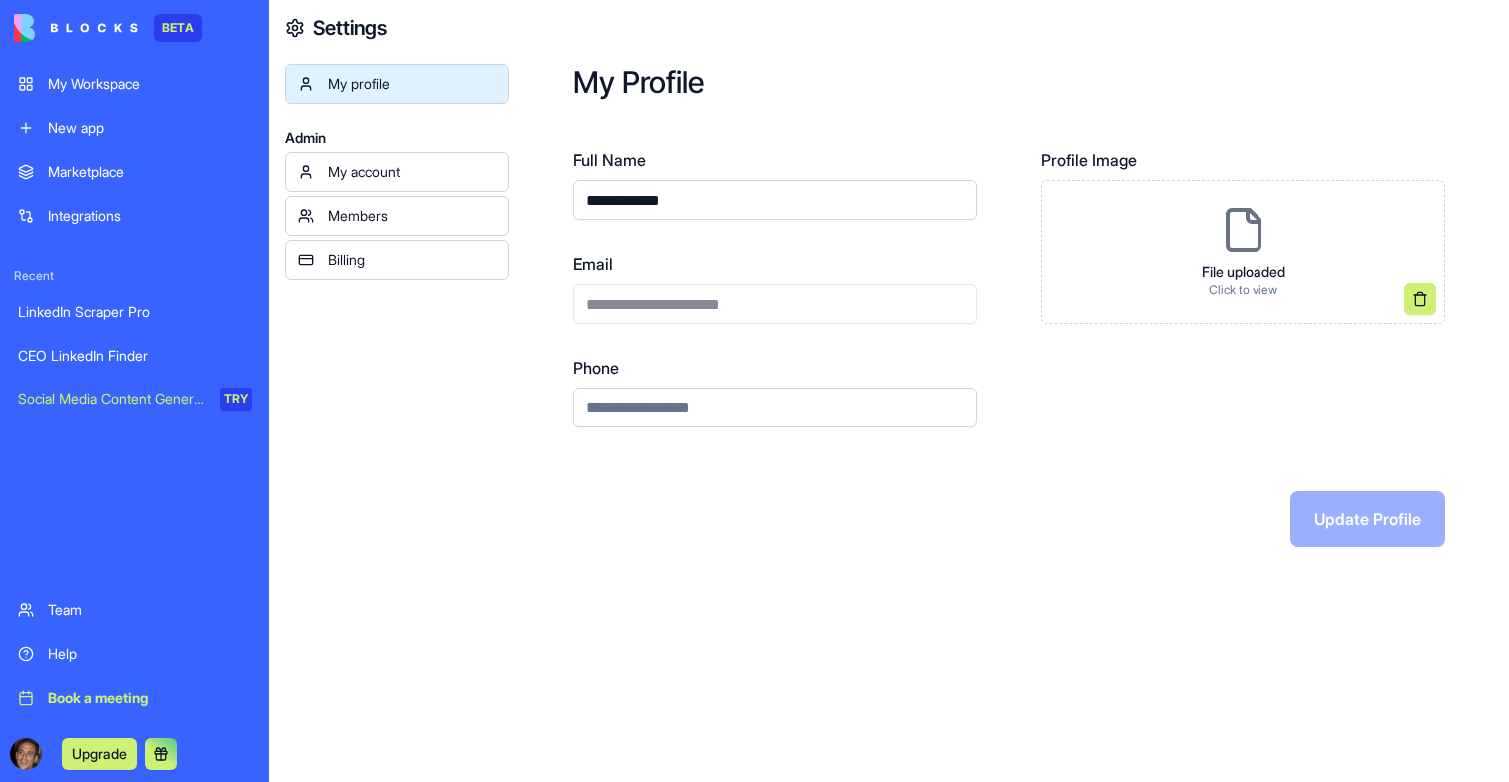
click at [697, 294] on div "**********" at bounding box center [775, 288] width 404 height 72
click at [113, 356] on div "CEO LinkedIn Finder" at bounding box center [135, 355] width 234 height 20
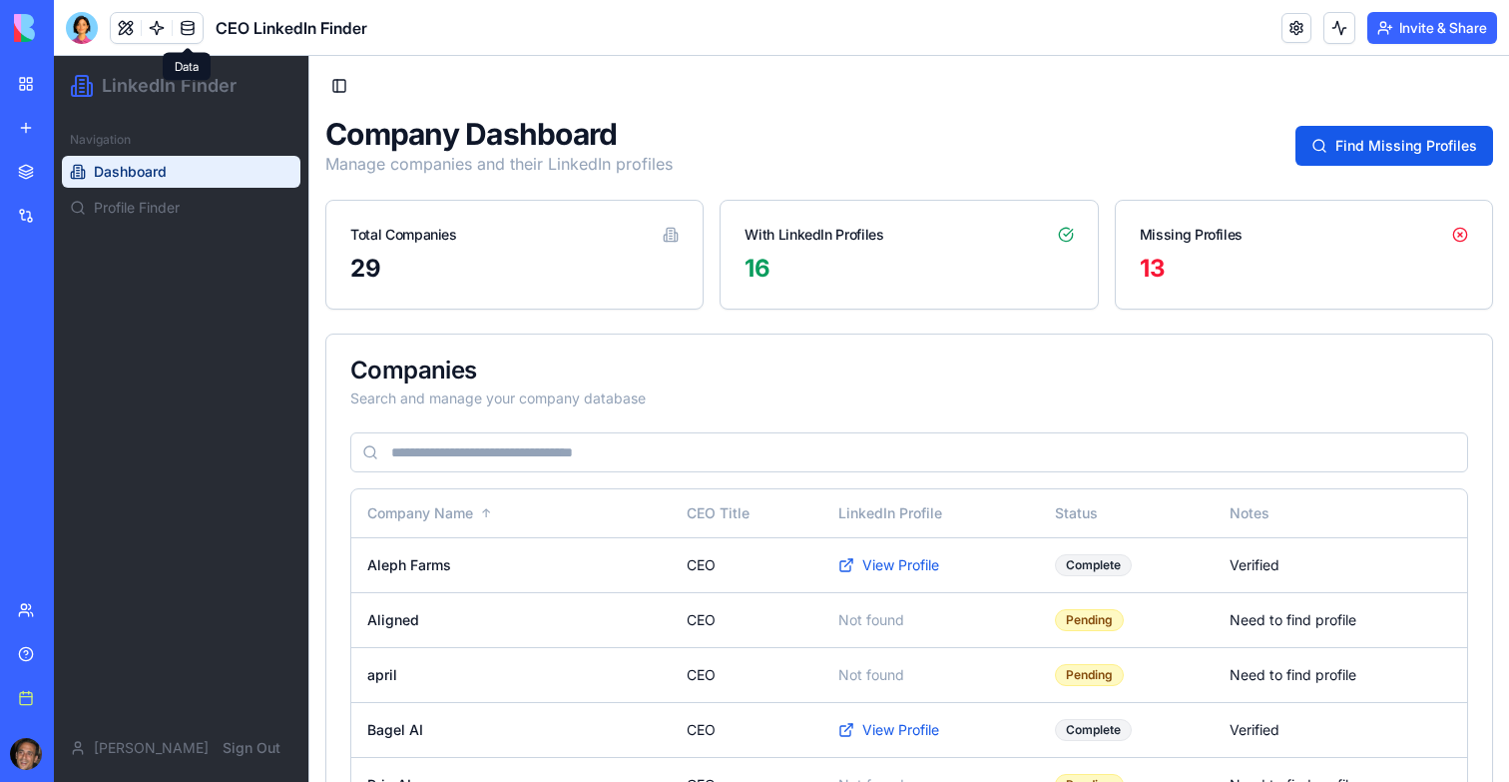
click at [186, 39] on link at bounding box center [188, 28] width 30 height 30
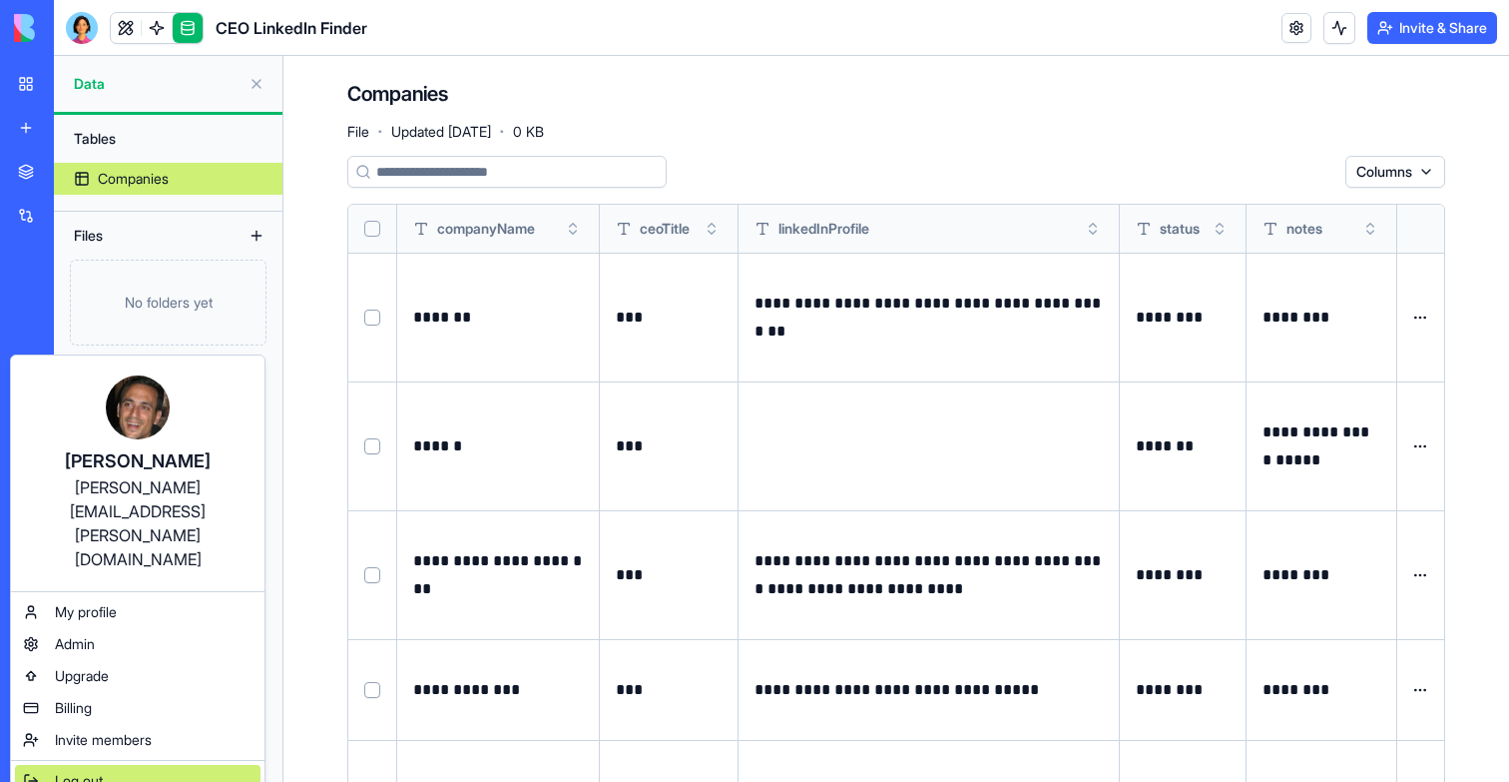
click at [63, 765] on div "Log out" at bounding box center [138, 781] width 246 height 32
